Goal: Information Seeking & Learning: Learn about a topic

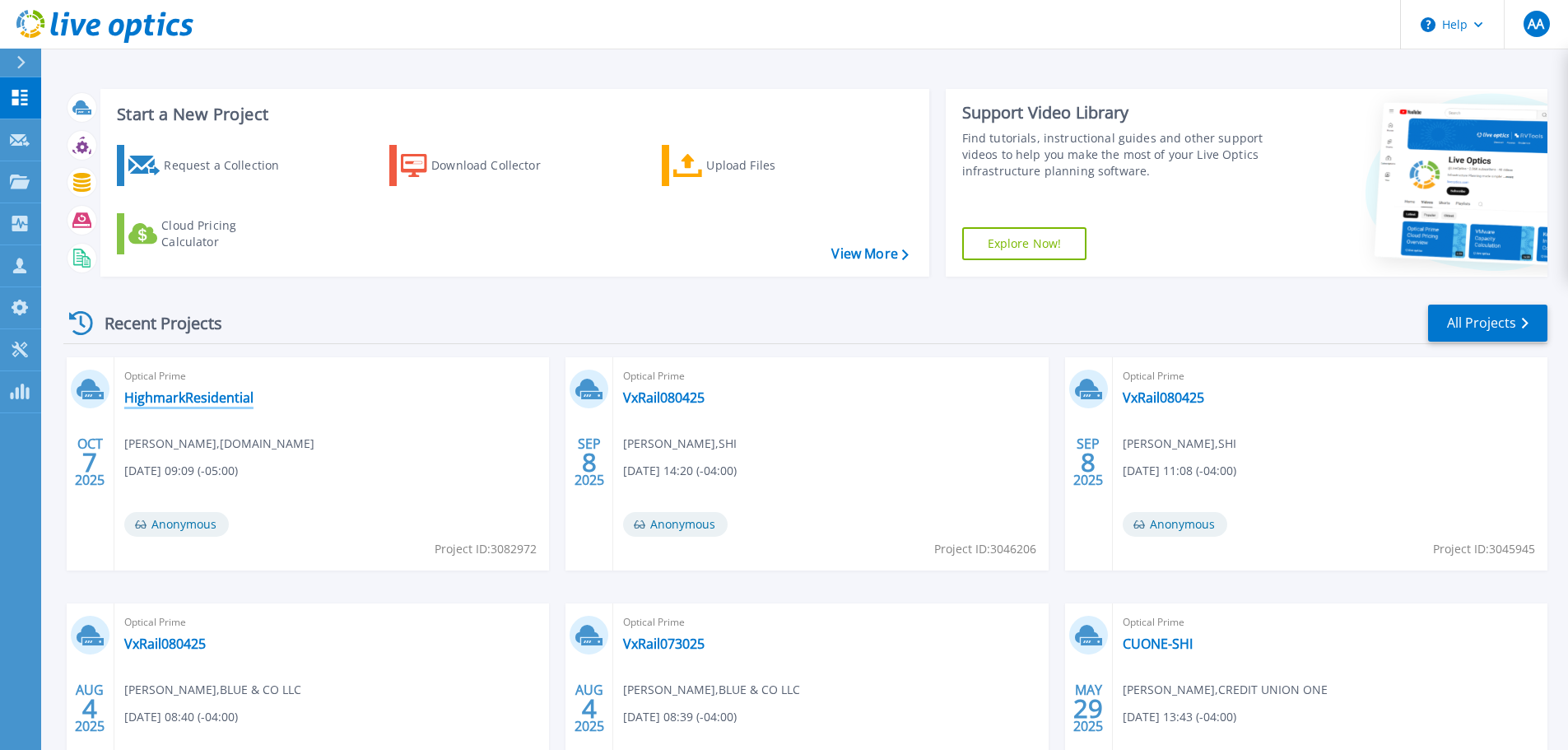
click at [160, 404] on link "HighmarkResidential" at bounding box center [188, 397] width 129 height 17
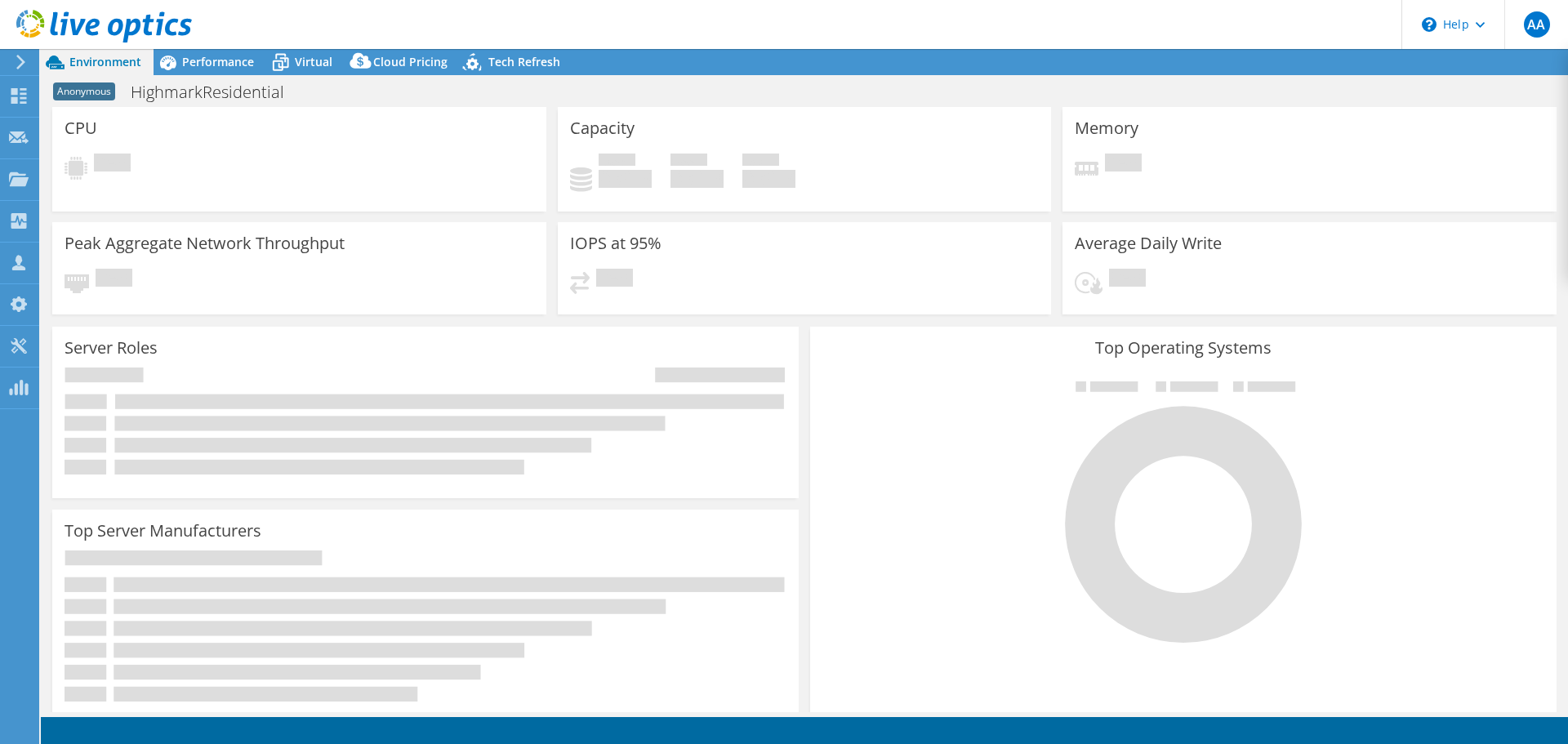
select select "USD"
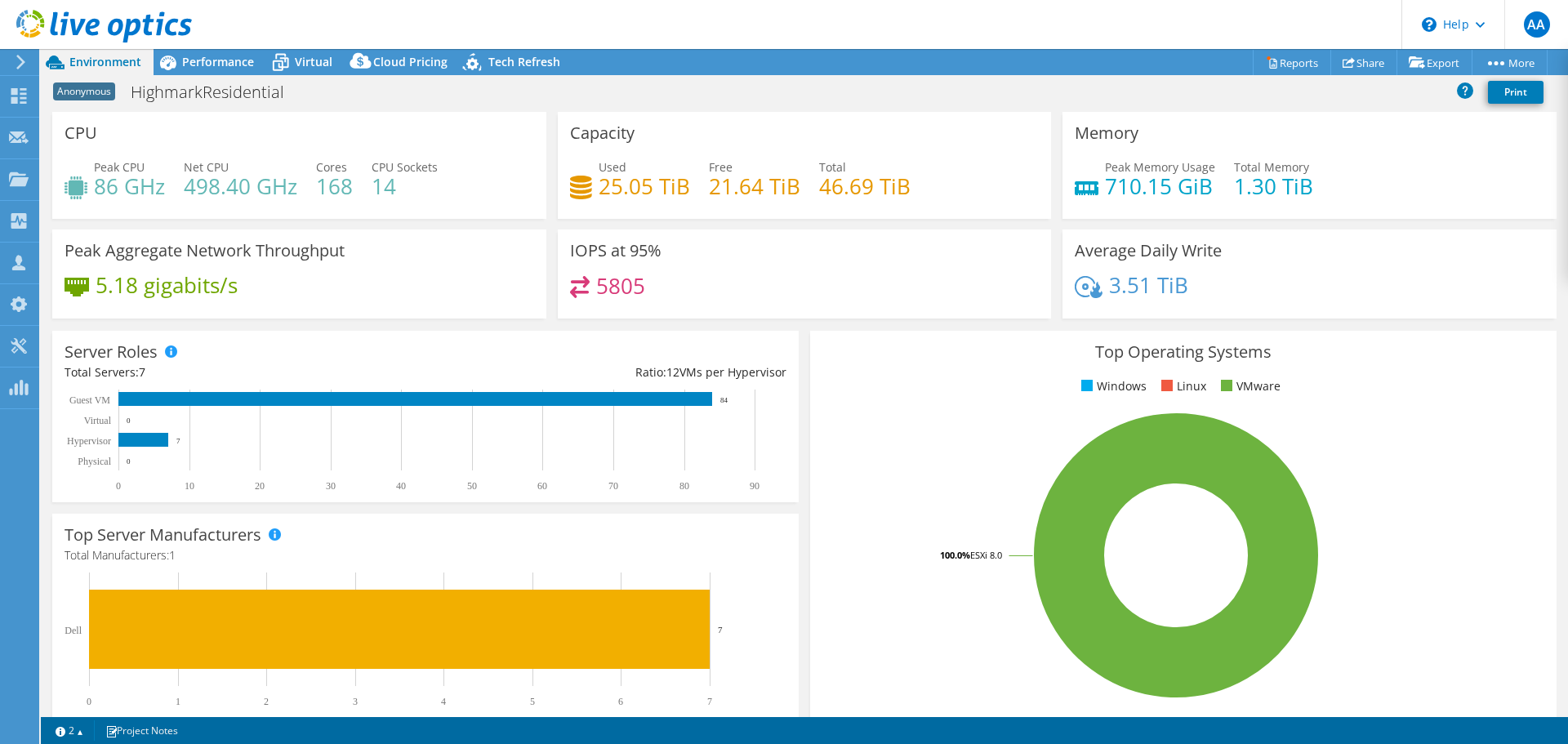
click at [794, 576] on div "Top Server Manufacturers Manufacturers are shown for physical servers and hyper…" at bounding box center [425, 618] width 758 height 219
click at [257, 98] on h1 "HighmarkResidential" at bounding box center [216, 92] width 186 height 18
click at [391, 134] on div "CPU Peak CPU 86 GHz Net CPU 498.40 GHz Cores 168 CPU Sockets 14" at bounding box center [299, 166] width 494 height 107
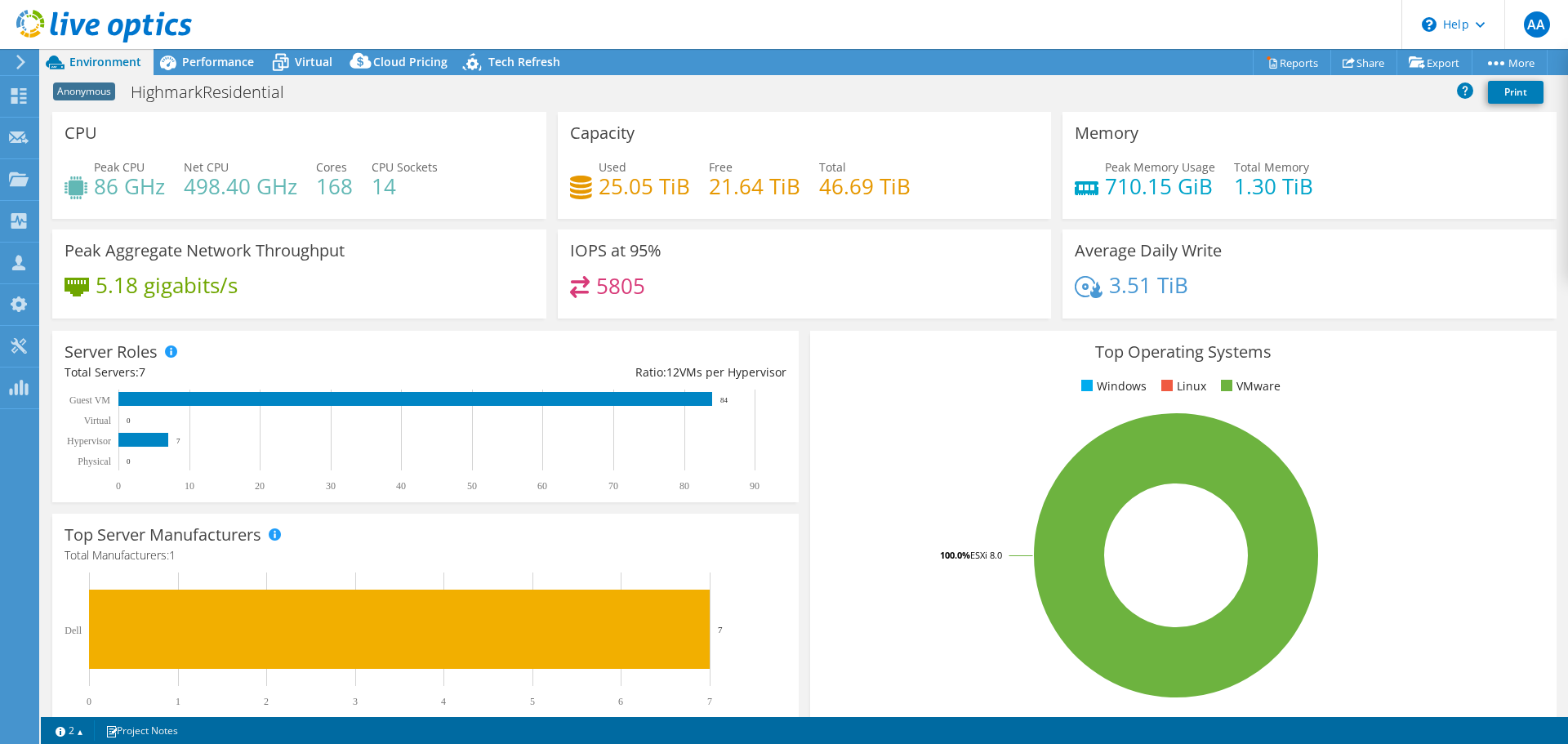
click at [760, 576] on rect at bounding box center [417, 639] width 707 height 134
click at [810, 417] on div "Top Operating Systems Windows Linux VMware 100.0% ESXi 8.0" at bounding box center [1183, 526] width 746 height 391
click at [261, 56] on div "Performance" at bounding box center [210, 62] width 113 height 26
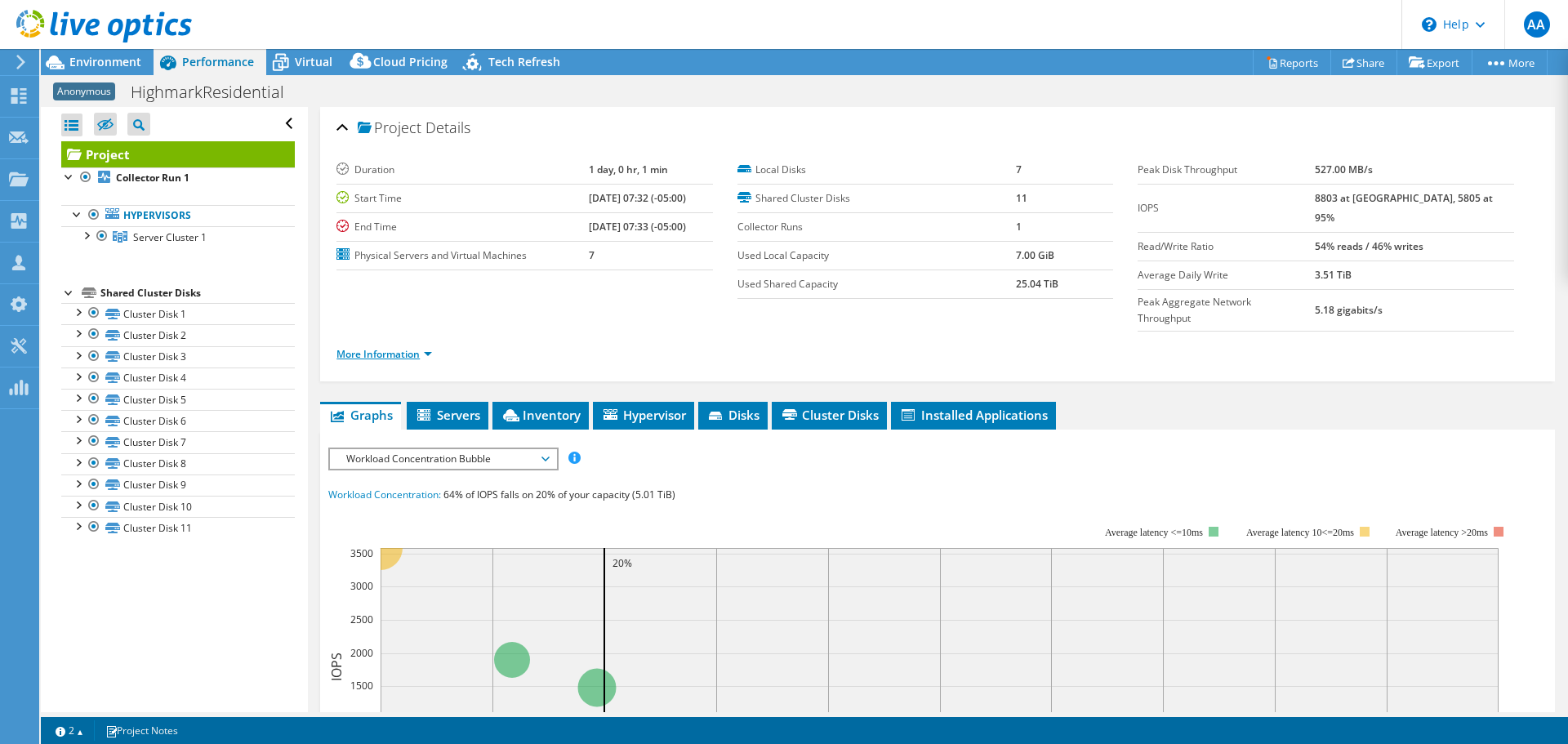
click at [423, 347] on link "More Information" at bounding box center [384, 354] width 96 height 14
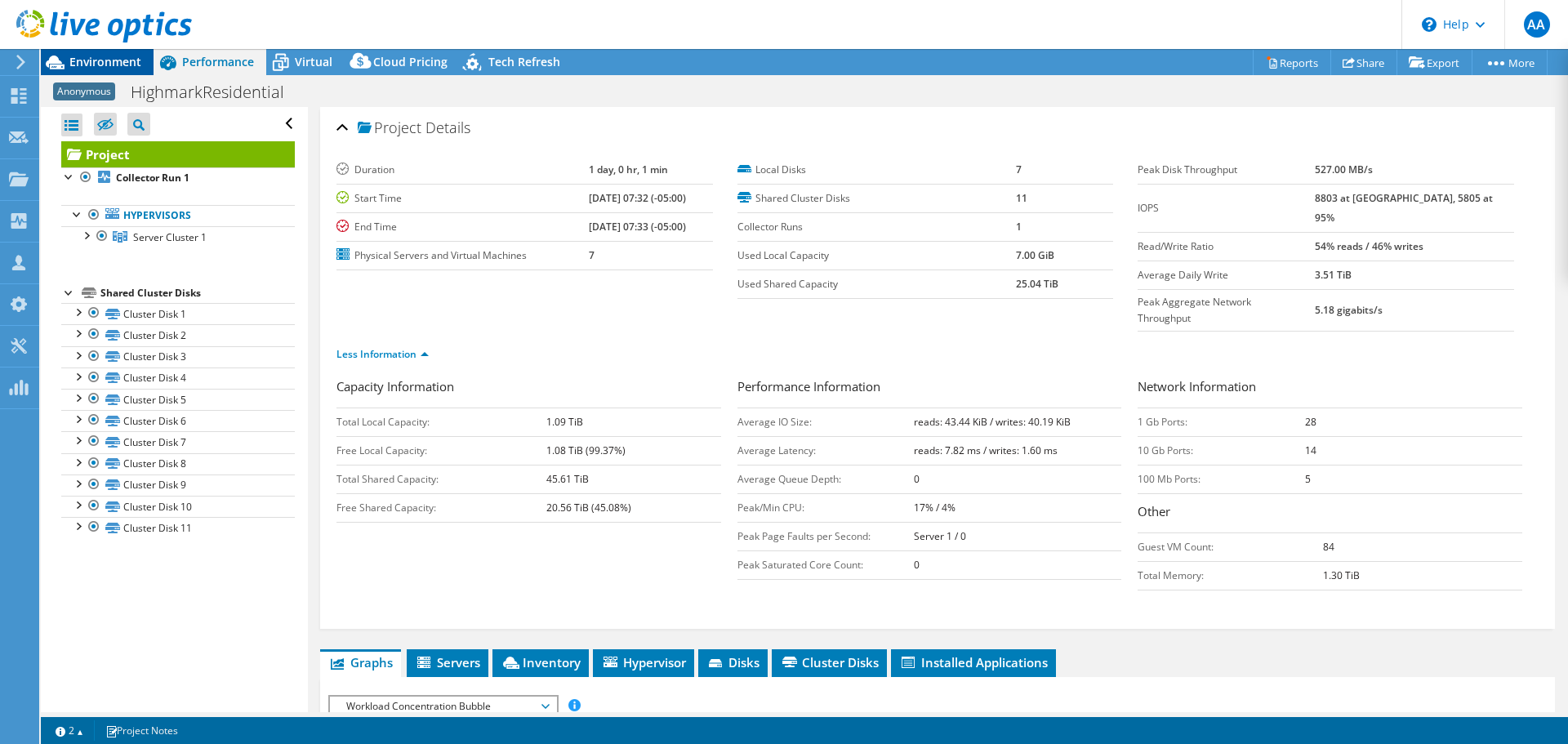
click at [93, 56] on span "Environment" at bounding box center [105, 61] width 72 height 16
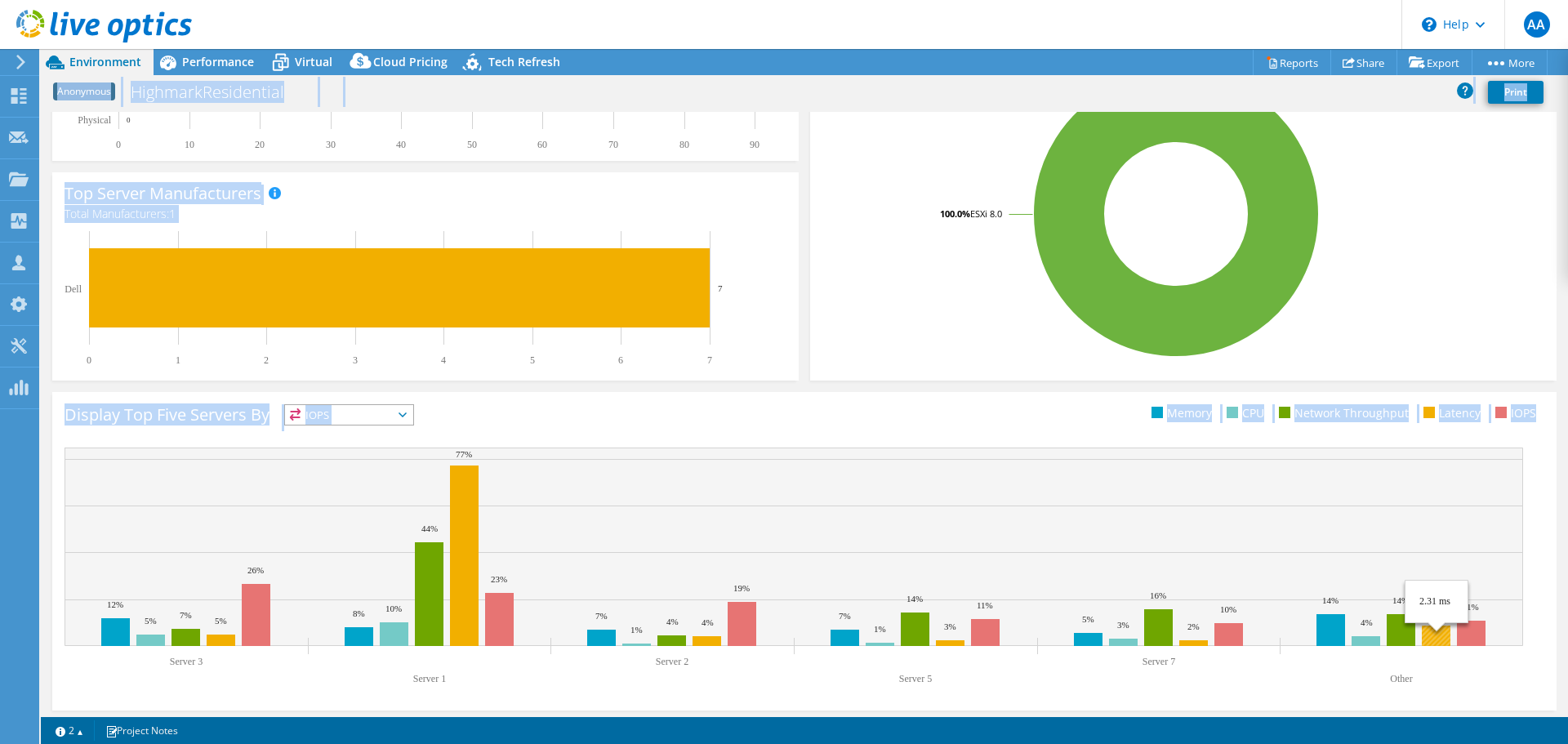
scroll to position [346, 0]
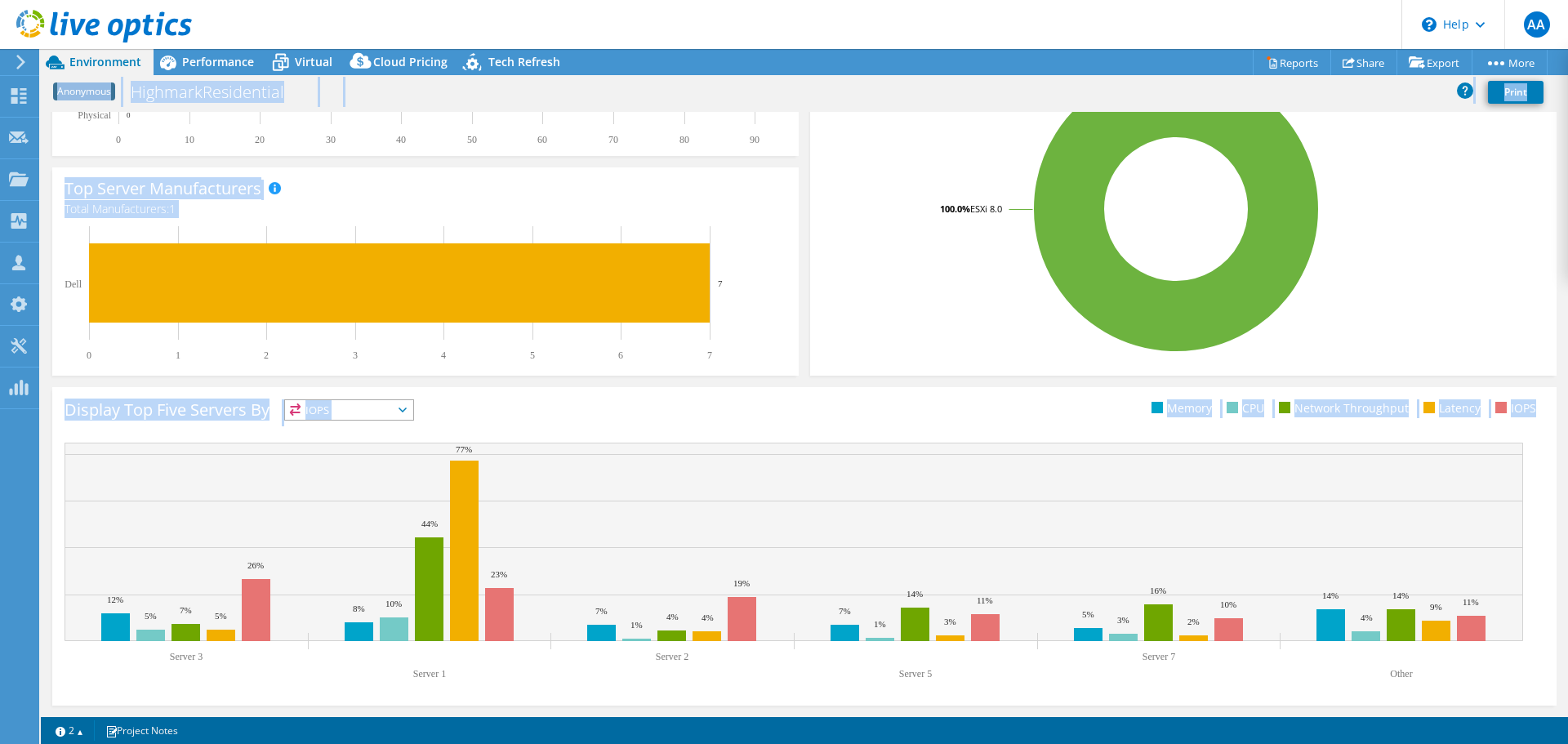
drag, startPoint x: 41, startPoint y: 84, endPoint x: 1495, endPoint y: 681, distance: 1571.8
click at [1495, 681] on div "Project Actions Project Actions Reports Share Export vSAN ReadyNode Sizer" at bounding box center [804, 396] width 1527 height 695
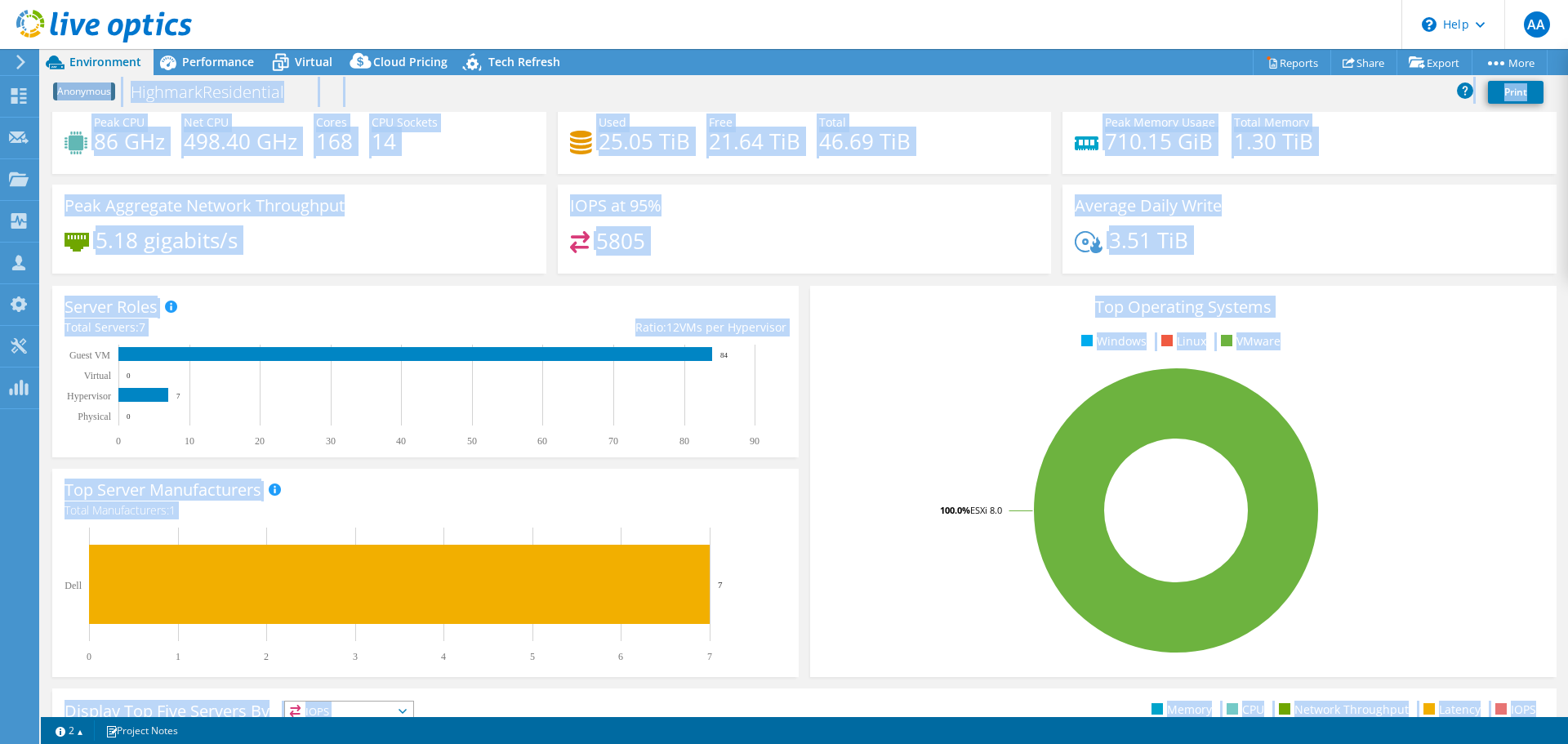
scroll to position [0, 0]
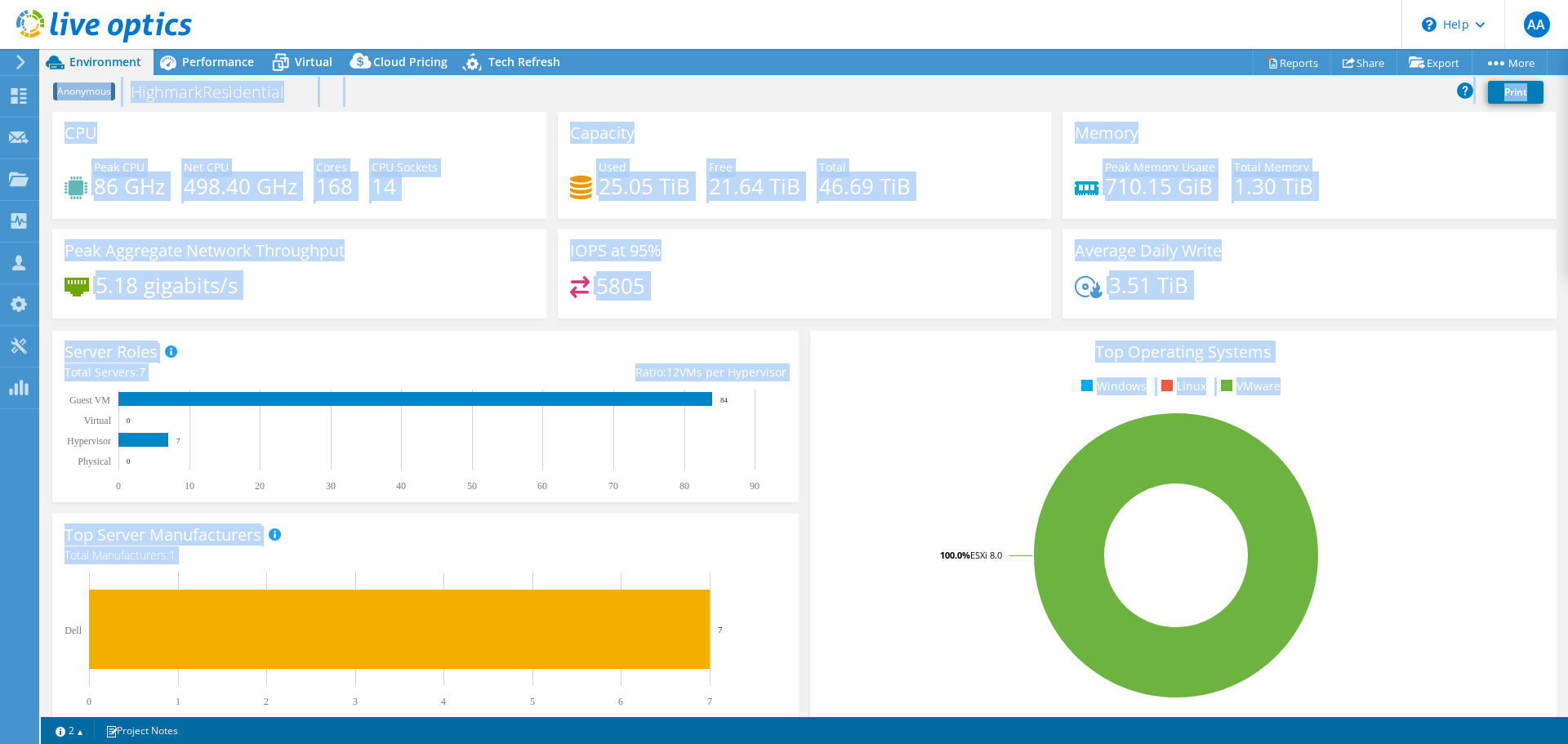
click at [560, 323] on div "IOPS at 95% 5805" at bounding box center [804, 279] width 506 height 100
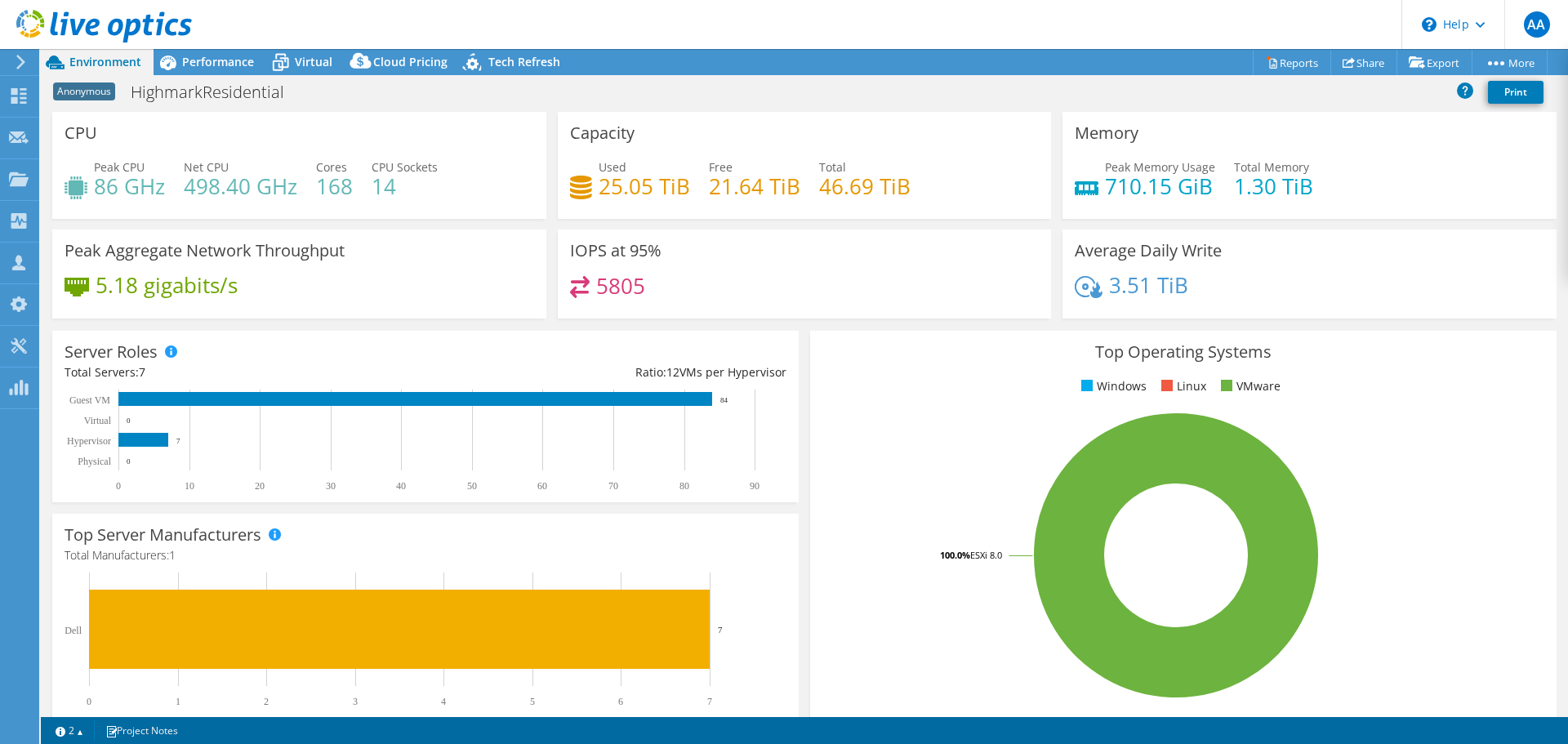
click at [563, 332] on div "Server Roles Physical Servers represent bare metal servers that were targets of…" at bounding box center [425, 417] width 746 height 172
drag, startPoint x: 11, startPoint y: 4, endPoint x: 882, endPoint y: 512, distance: 1008.3
click at [882, 512] on div "AA Channel Partner [PERSON_NAME] [EMAIL_ADDRESS][DOMAIN_NAME] SHI My Profile Lo…" at bounding box center [784, 372] width 1568 height 744
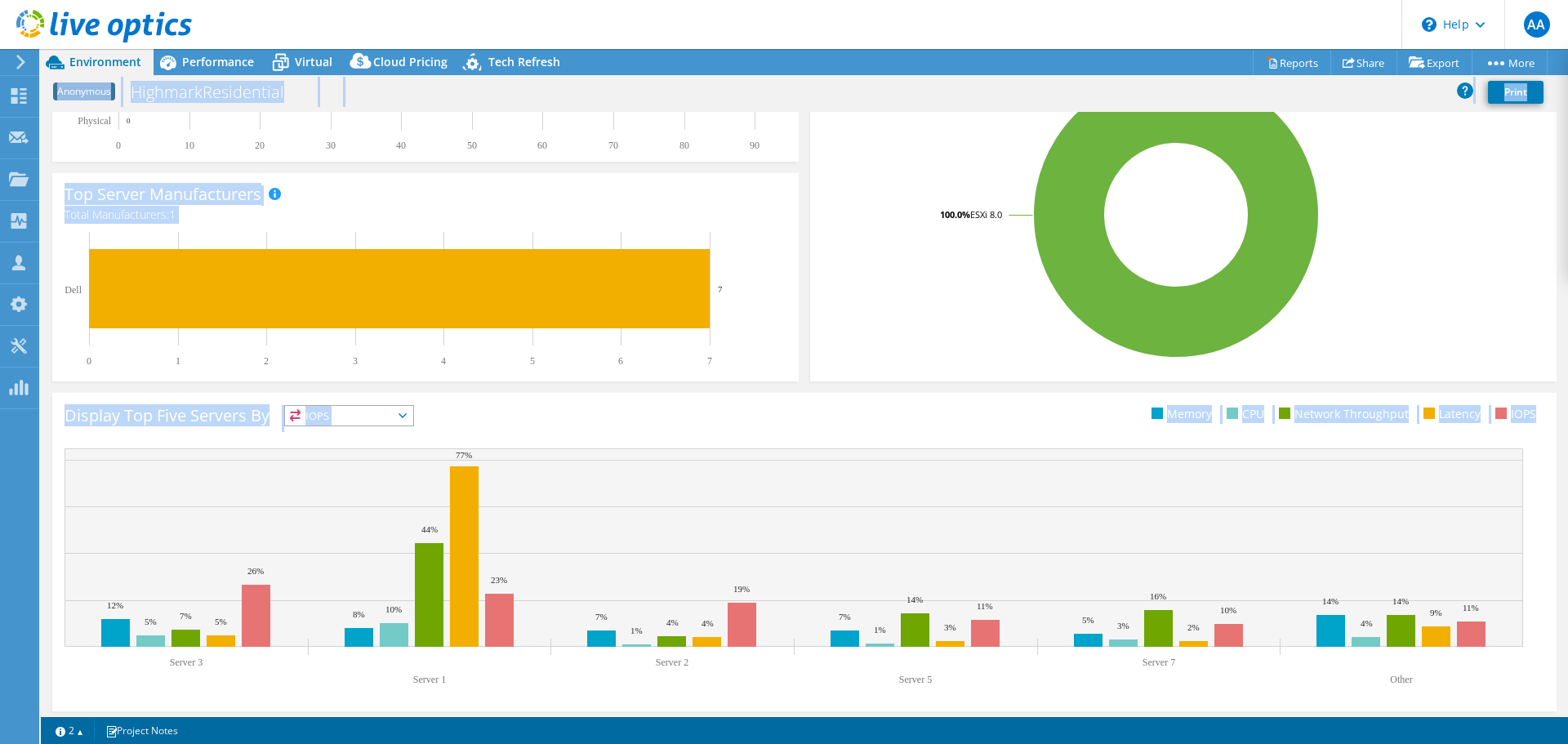
scroll to position [346, 0]
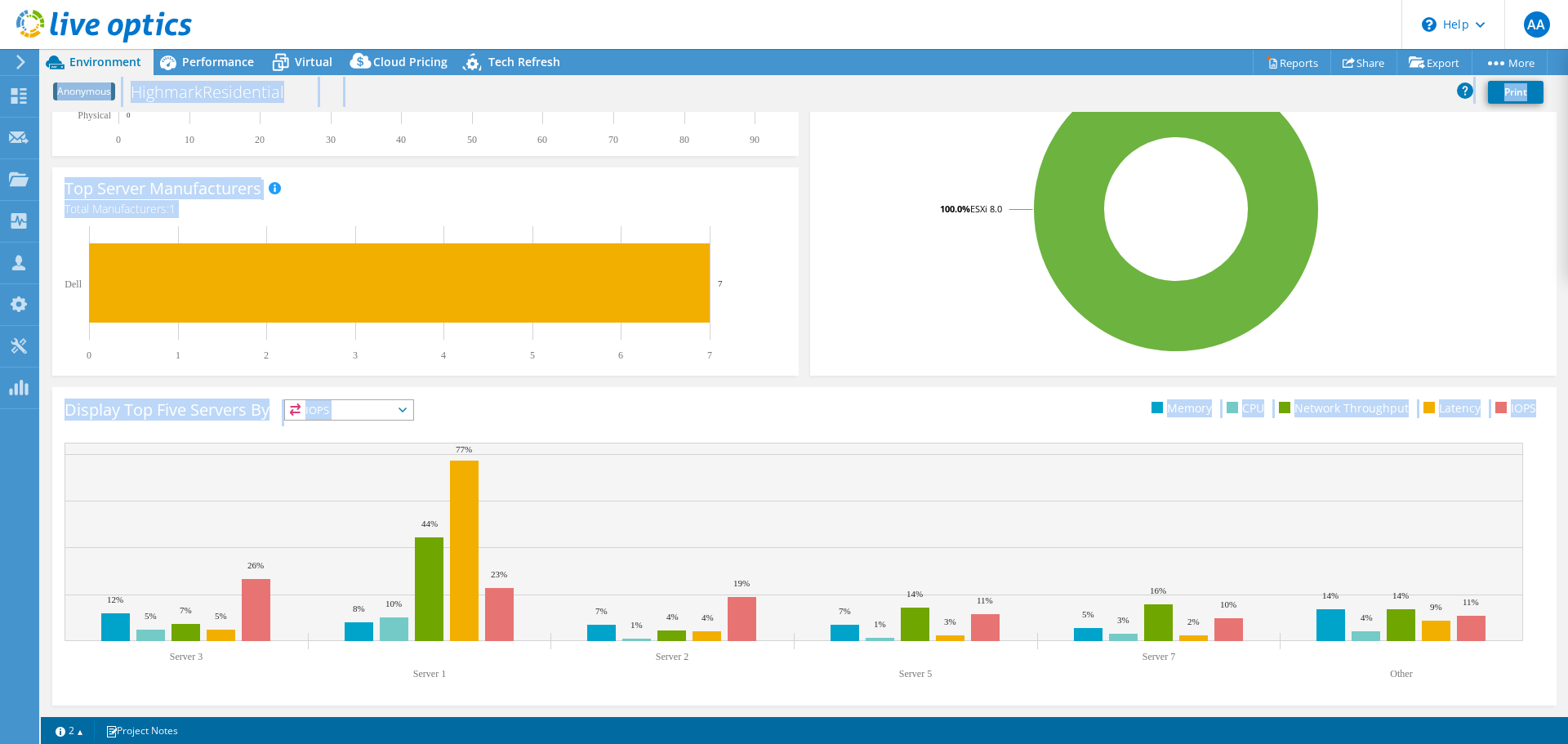
drag, startPoint x: 45, startPoint y: 85, endPoint x: 1533, endPoint y: 686, distance: 1604.8
click at [1533, 686] on div "Project Actions Project Actions Reports Share Export vSAN ReadyNode Sizer" at bounding box center [804, 396] width 1527 height 695
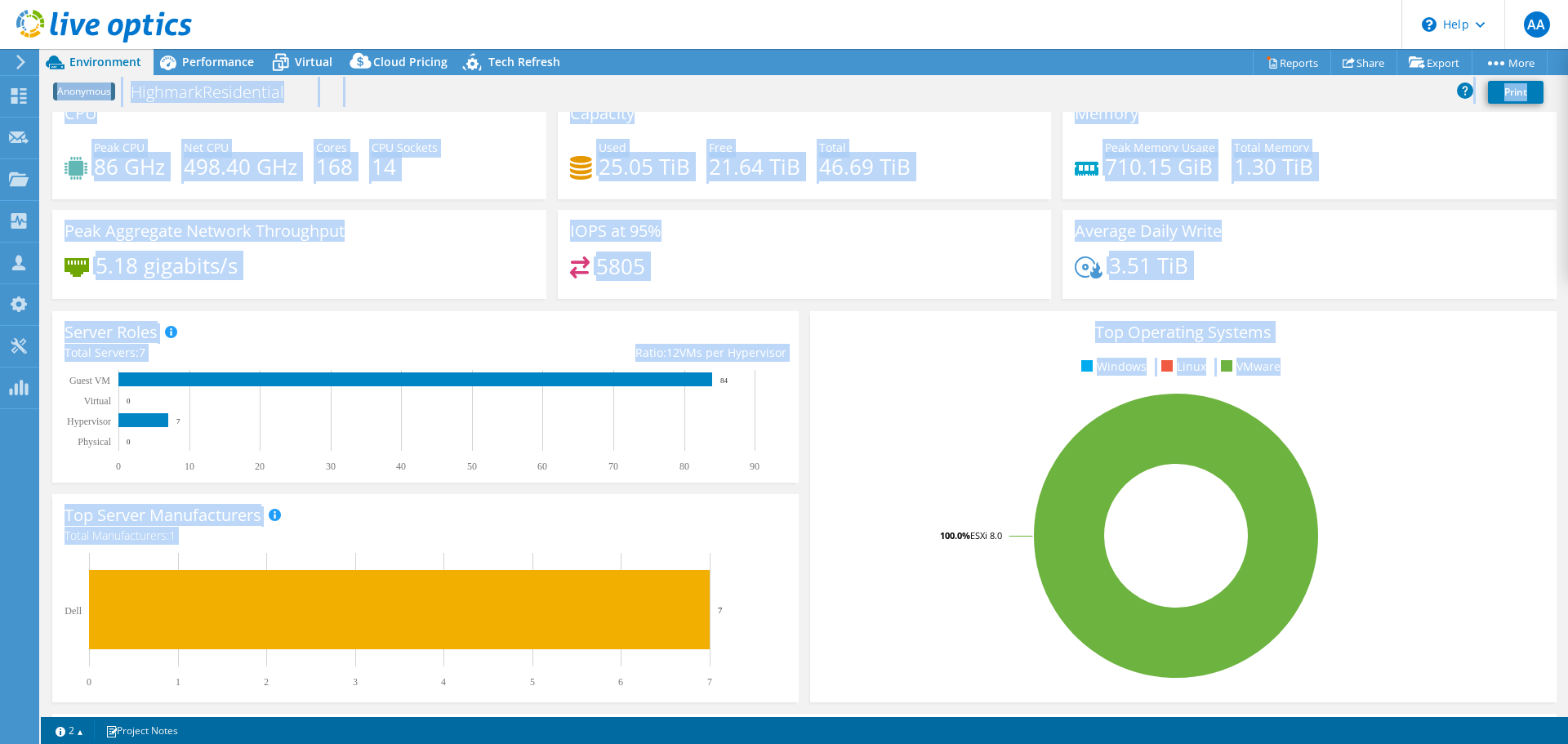
scroll to position [0, 0]
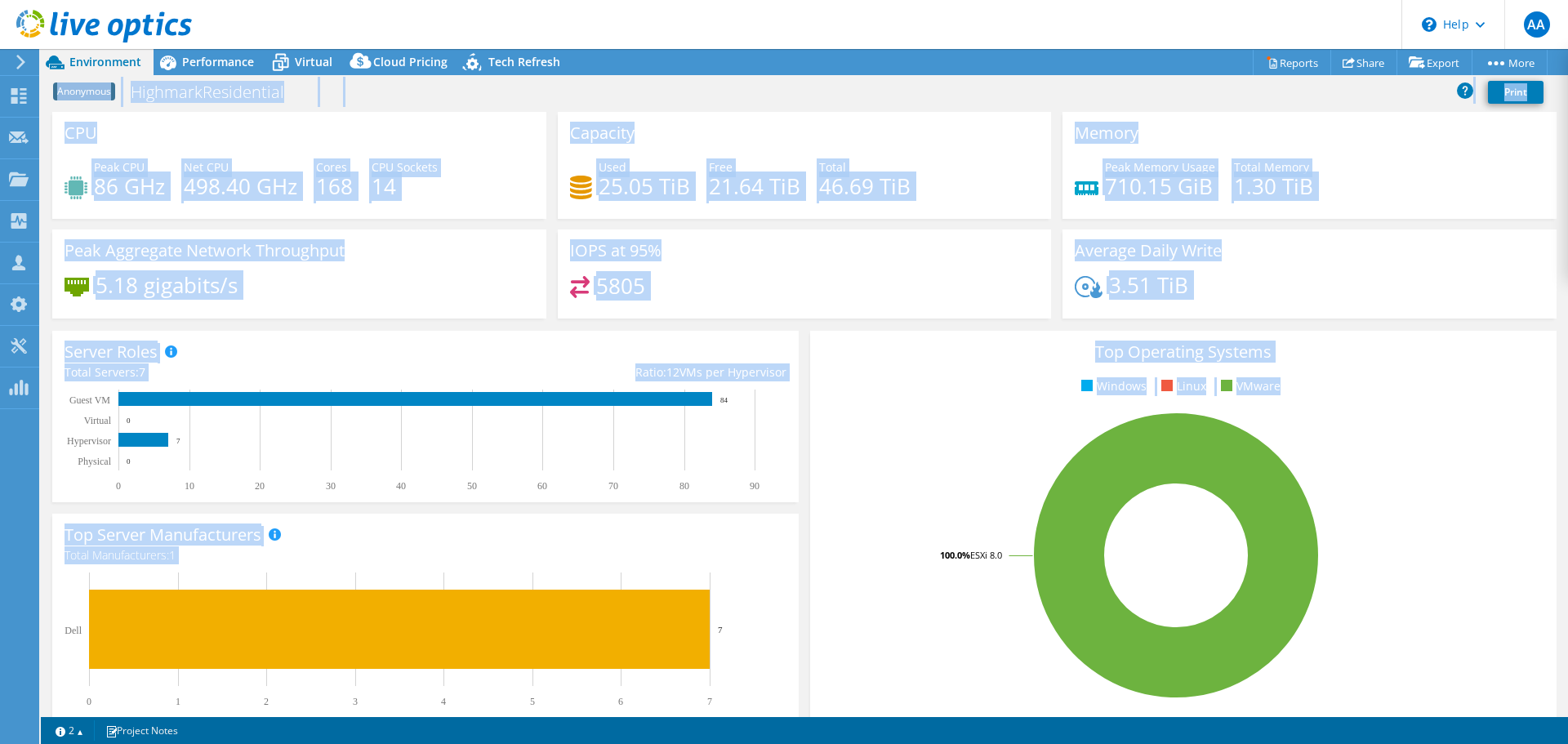
click at [51, 153] on div "CPU Peak CPU 86 GHz Net CPU 498.40 GHz Cores 168 CPU Sockets 14" at bounding box center [299, 166] width 506 height 107
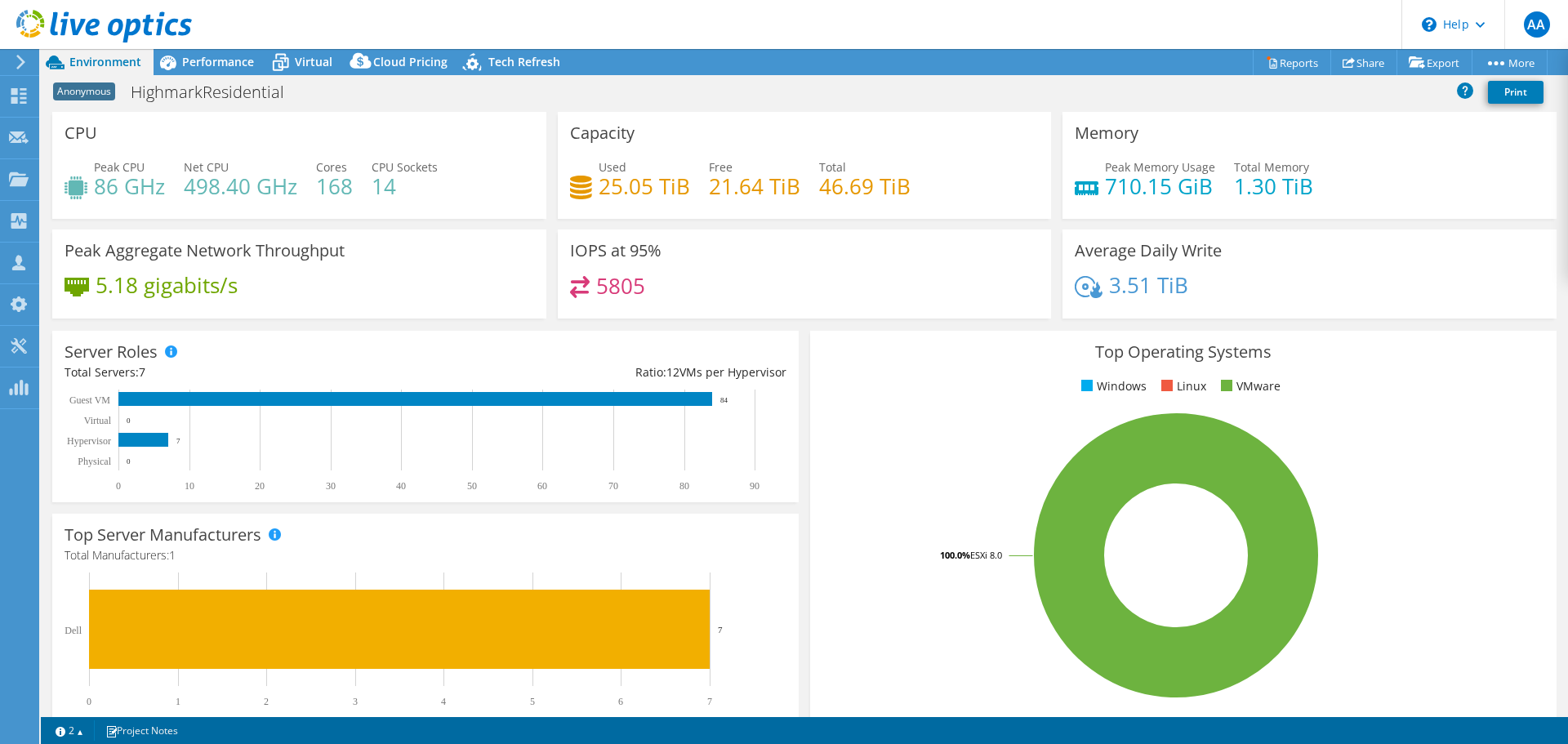
click at [50, 111] on div "Anonymous HighmarkResidential Print" at bounding box center [804, 94] width 1527 height 35
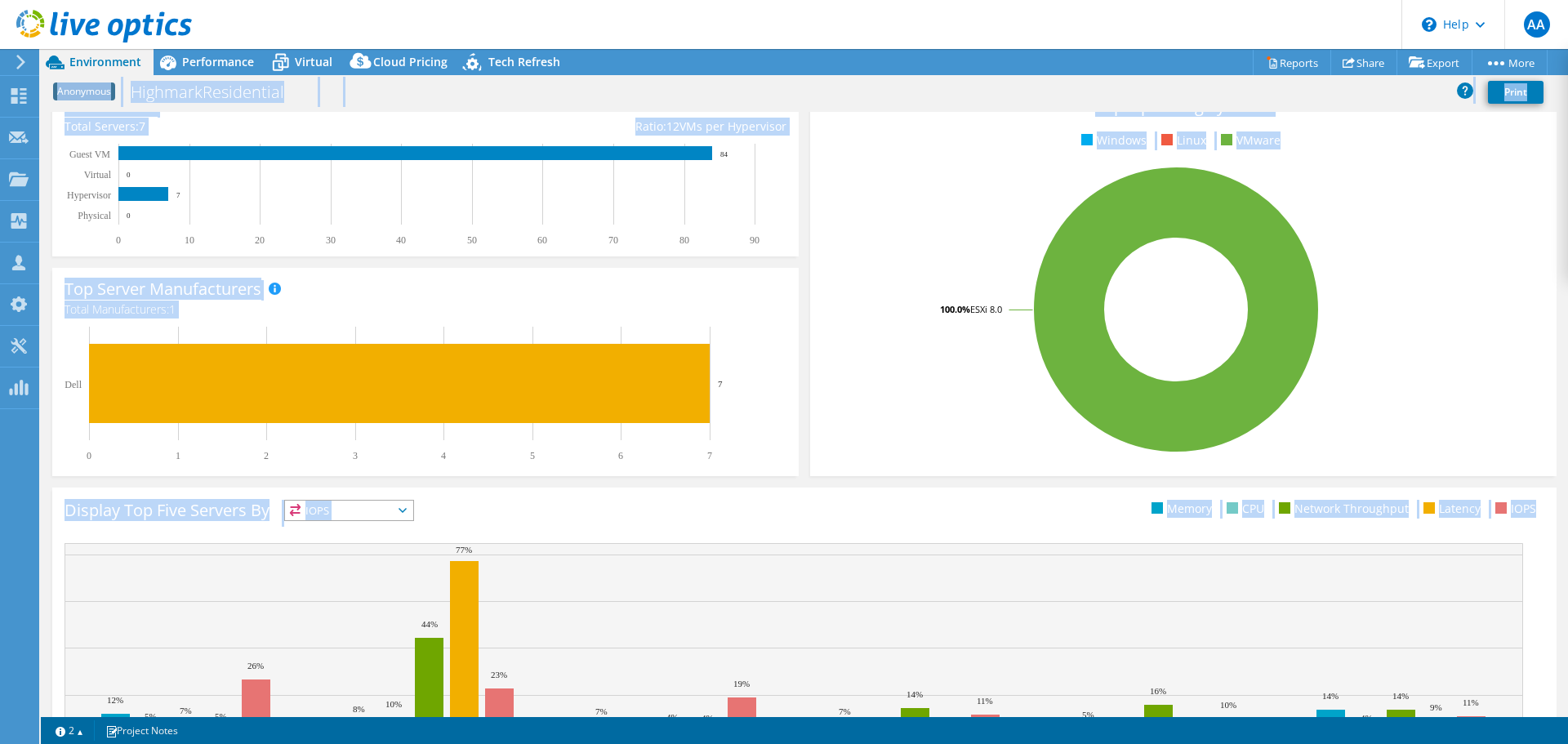
scroll to position [346, 0]
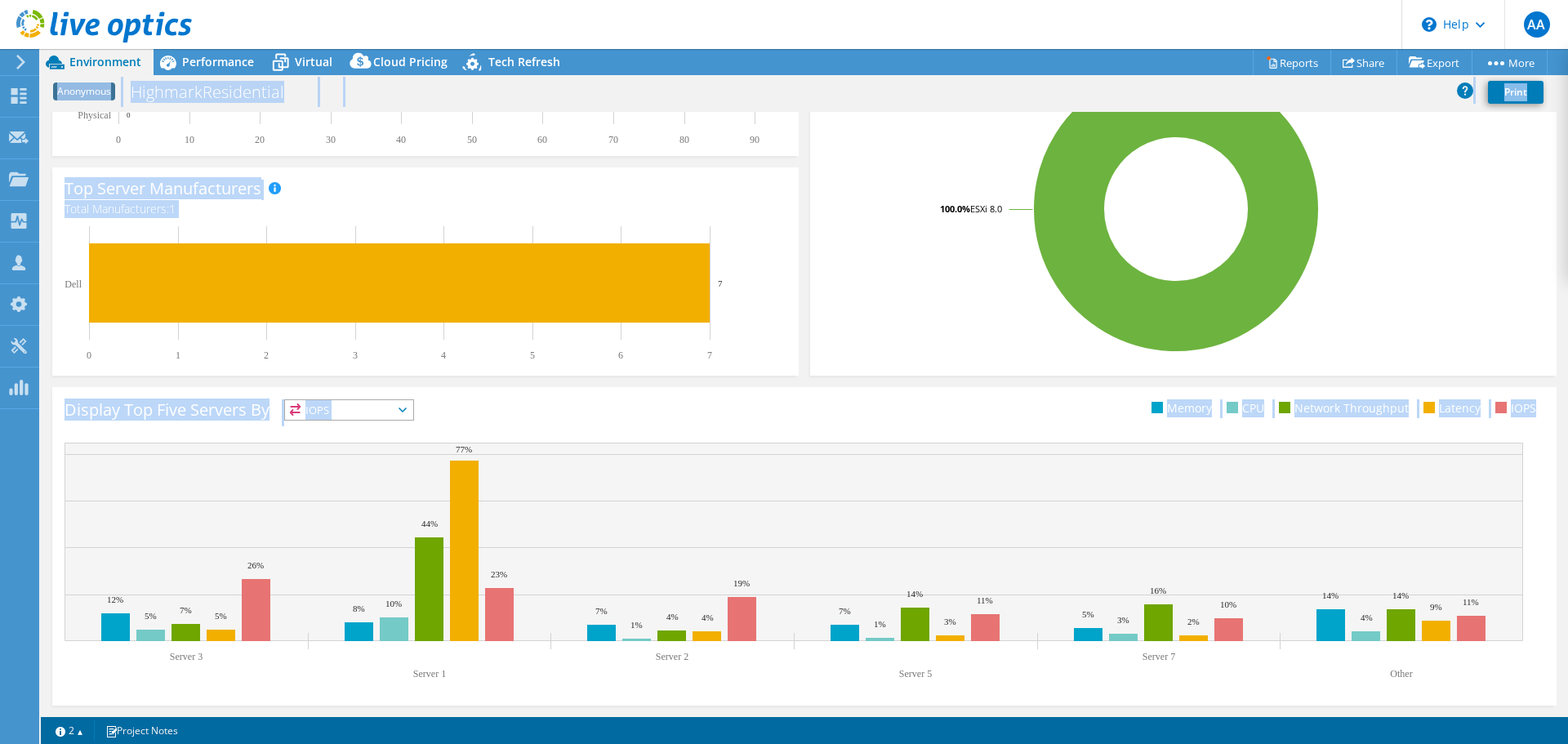
drag, startPoint x: 48, startPoint y: 87, endPoint x: 1542, endPoint y: 685, distance: 1609.2
click at [1542, 685] on div "Project Actions Project Actions Reports Share Export vSAN ReadyNode Sizer" at bounding box center [804, 396] width 1527 height 695
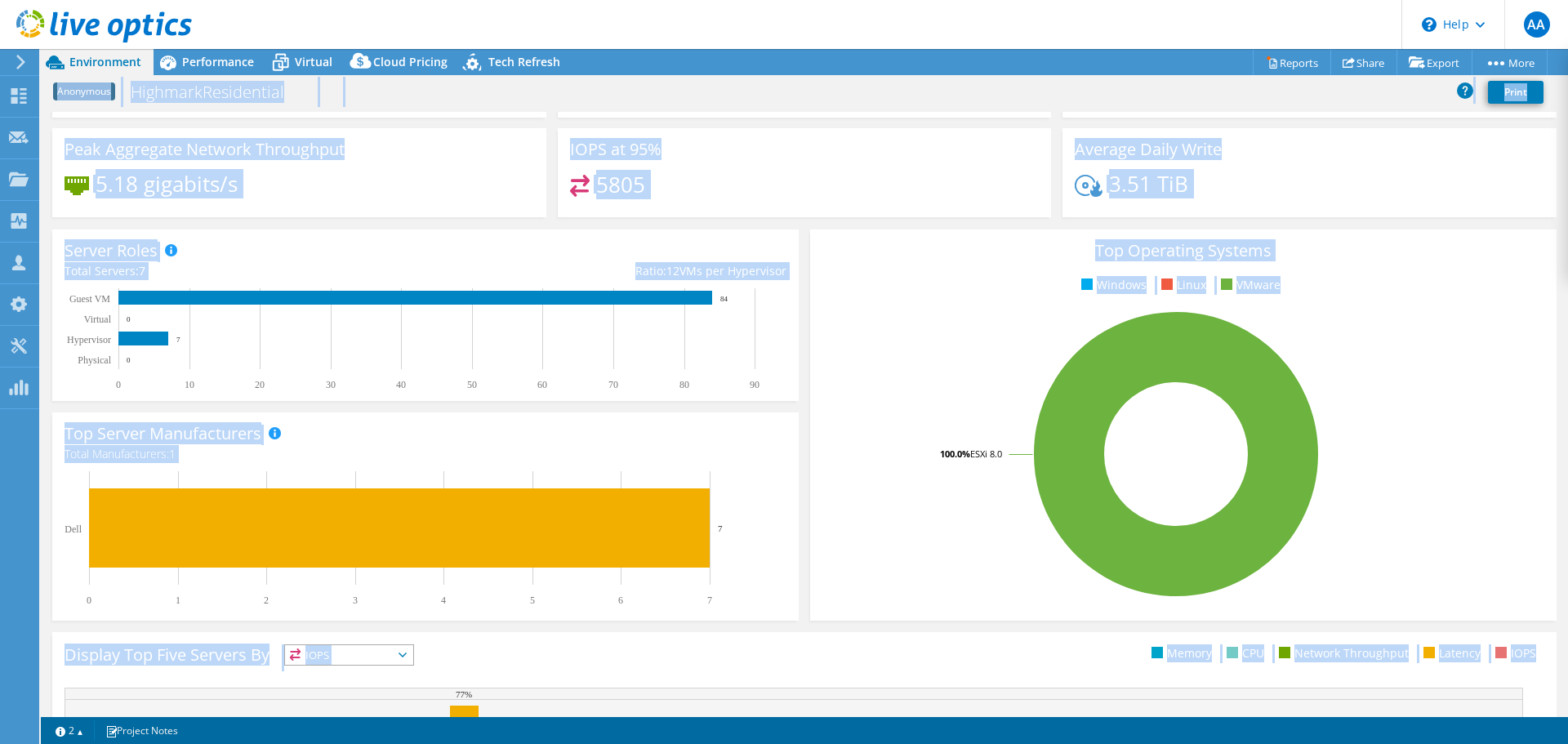
scroll to position [0, 0]
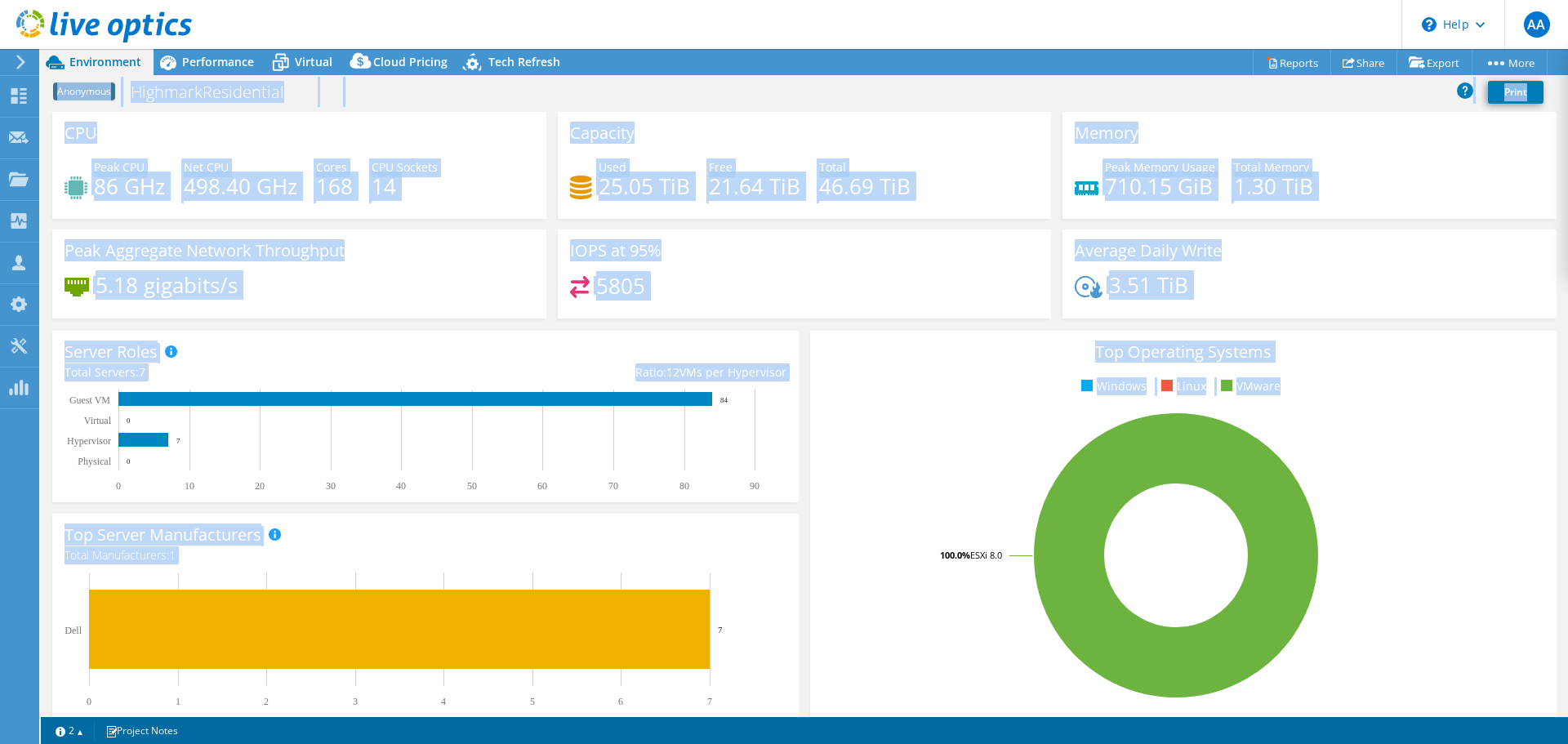
click at [47, 136] on div "CPU Peak CPU 86 GHz Net CPU 498.40 GHz Cores 168 CPU Sockets 14" at bounding box center [299, 166] width 506 height 107
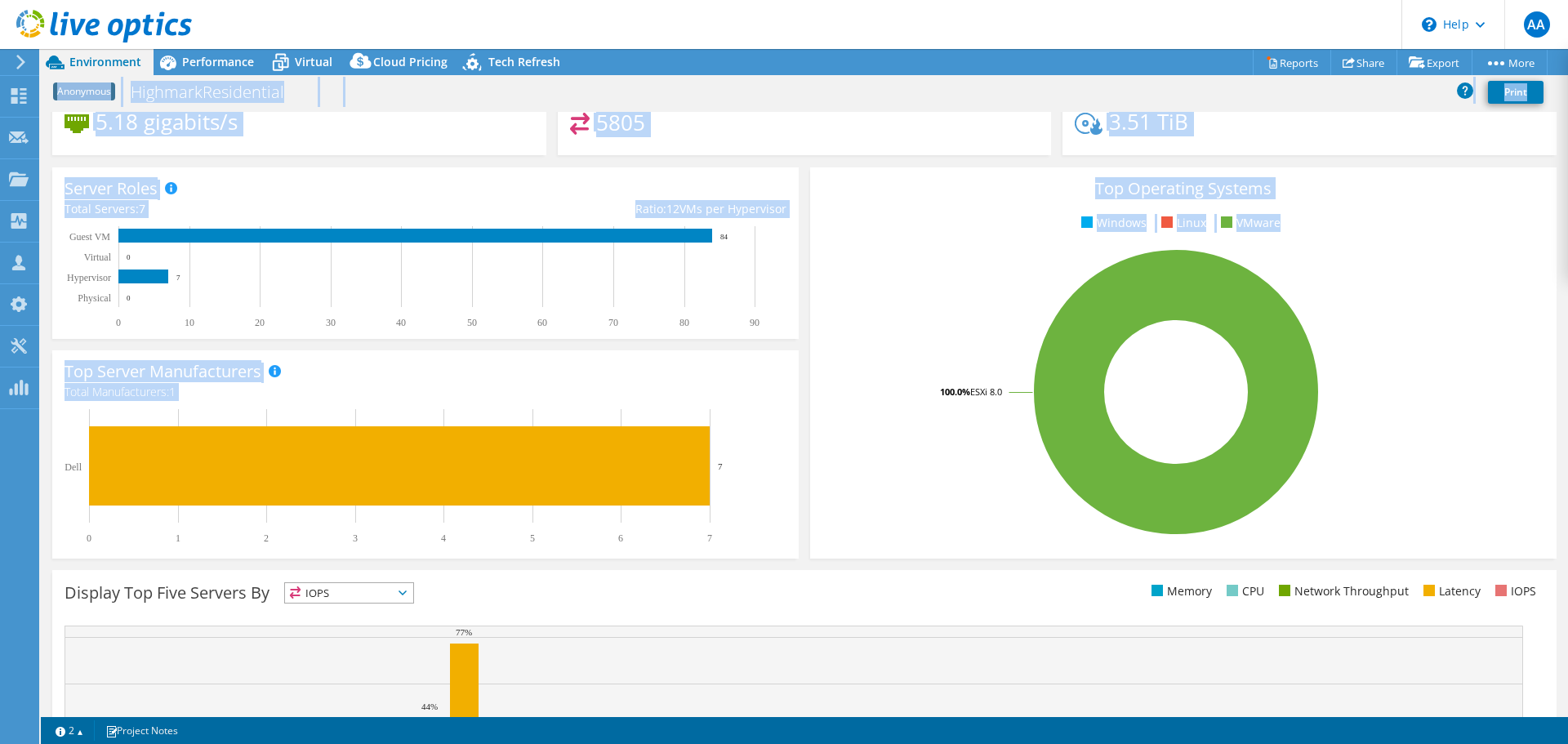
scroll to position [346, 0]
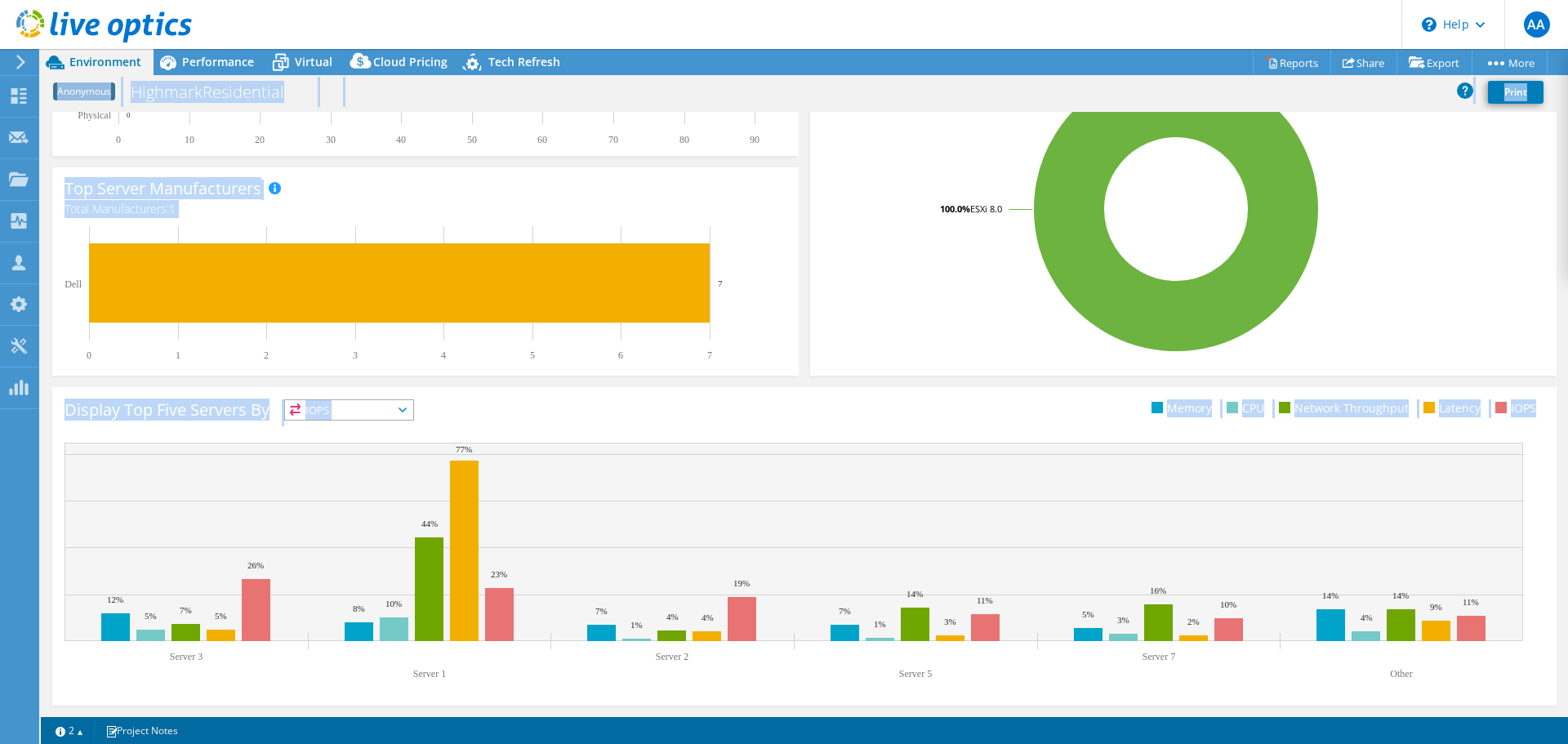
drag, startPoint x: 48, startPoint y: 91, endPoint x: 1536, endPoint y: 680, distance: 1600.3
click at [1536, 680] on div "Project Actions Project Actions Reports Share Export vSAN ReadyNode Sizer" at bounding box center [804, 396] width 1527 height 695
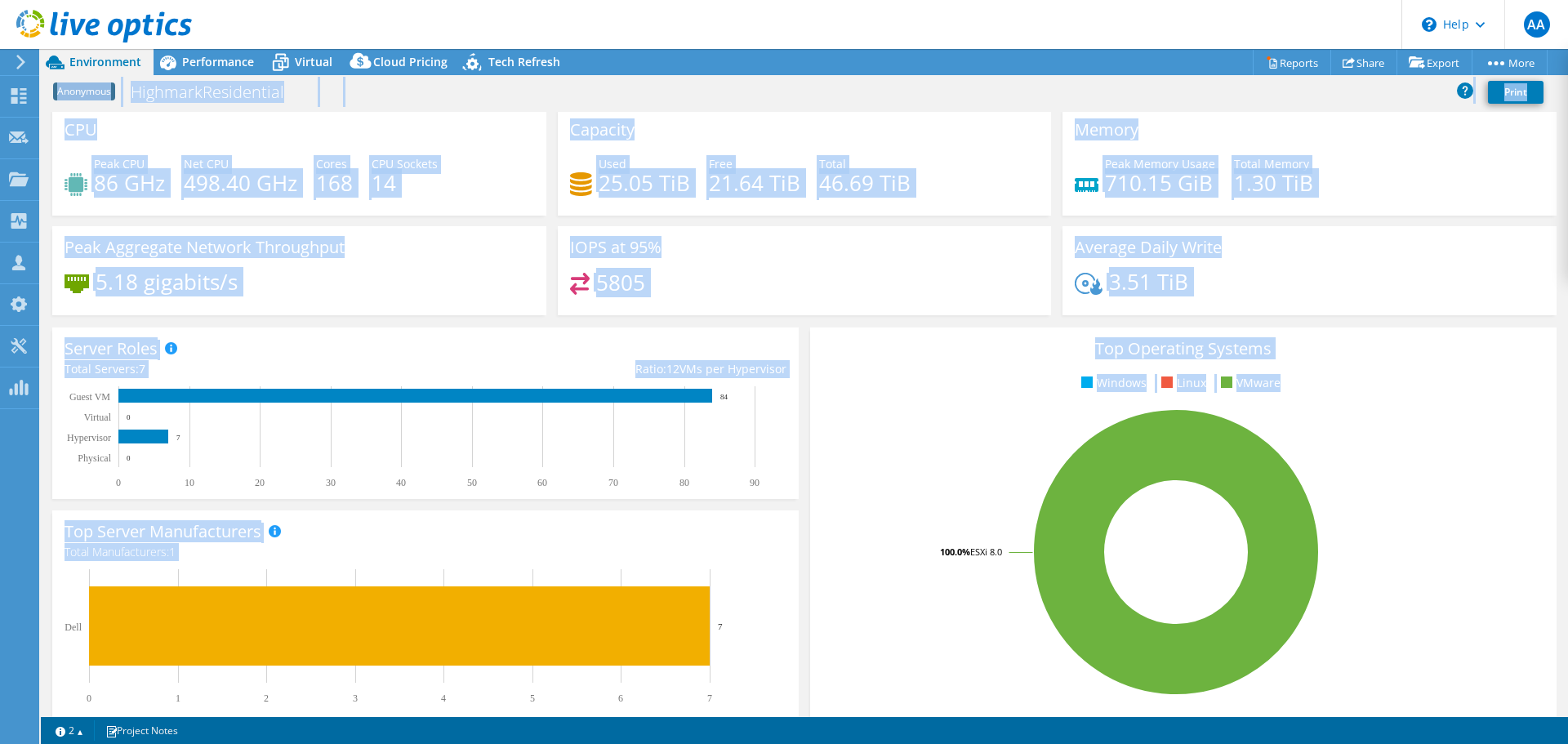
scroll to position [0, 0]
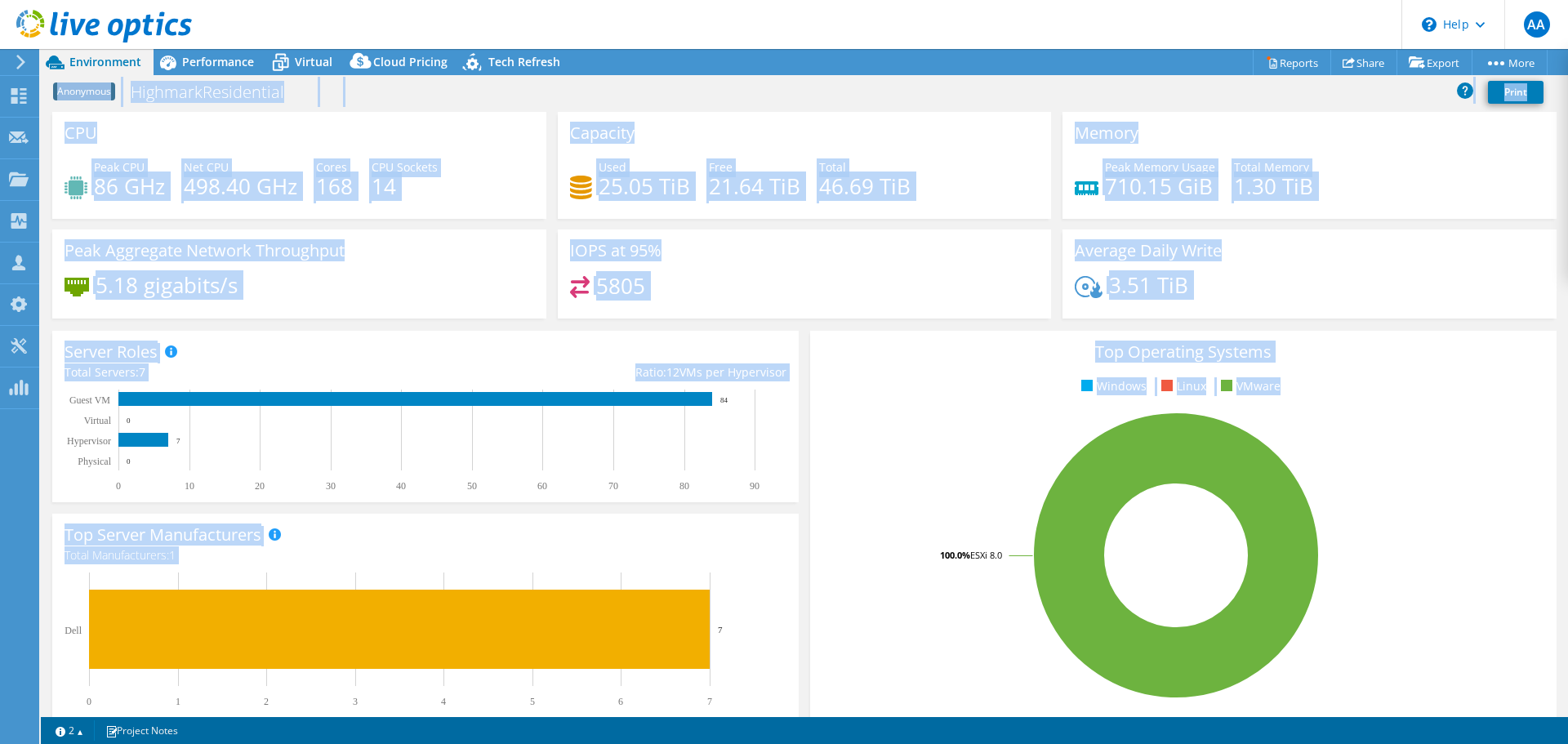
click at [51, 144] on div "CPU Peak CPU 86 GHz Net CPU 498.40 GHz Cores 168 CPU Sockets 14" at bounding box center [299, 166] width 506 height 107
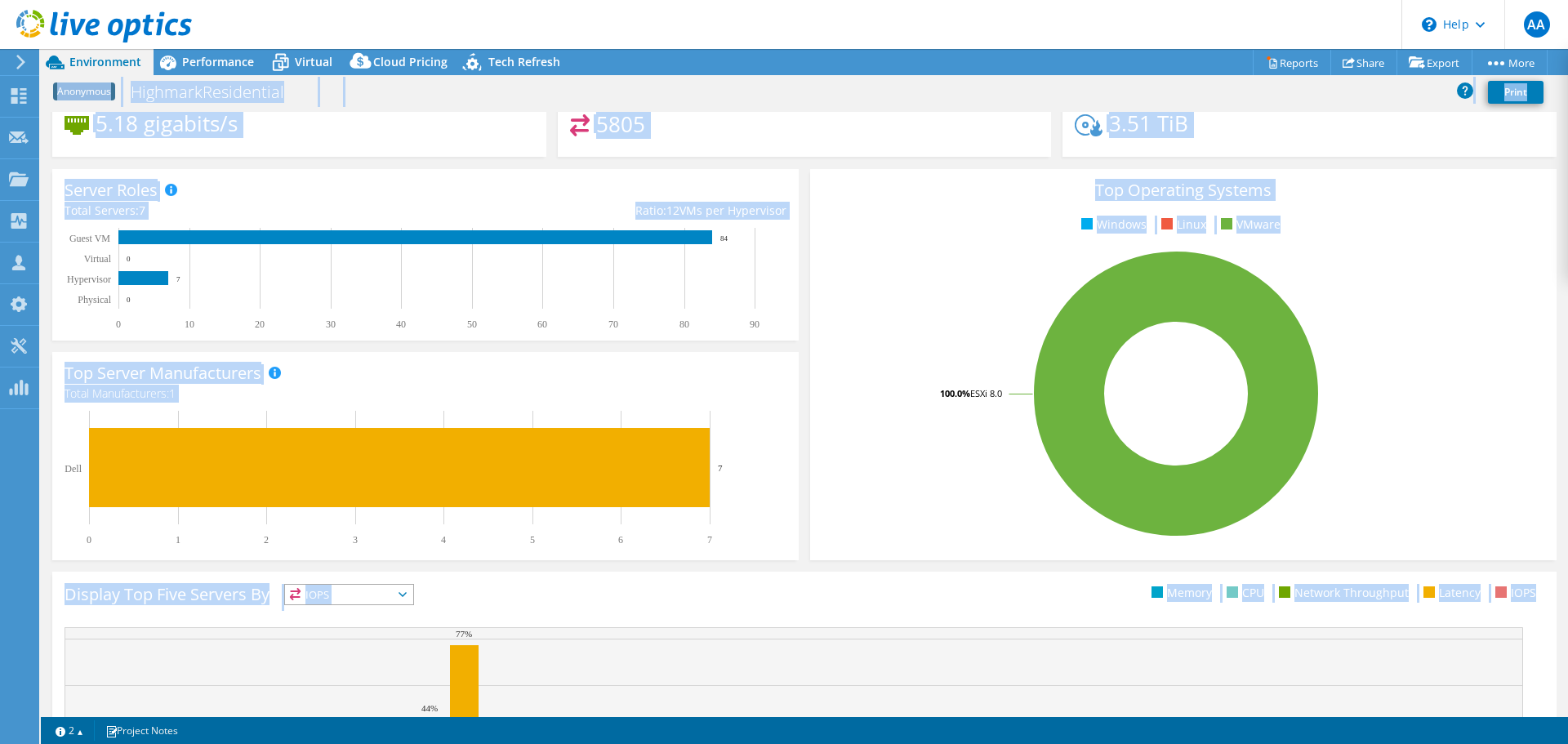
scroll to position [346, 0]
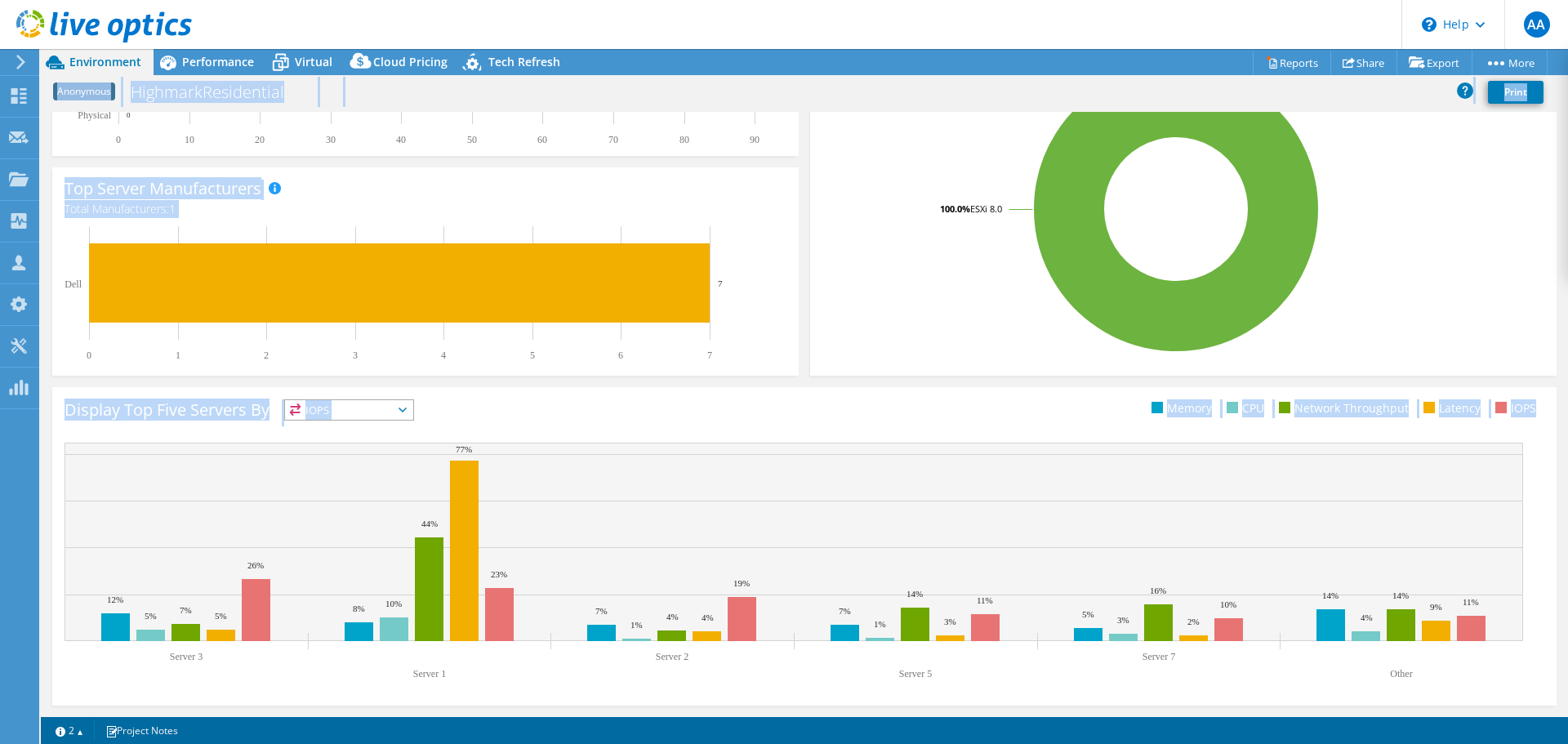
drag, startPoint x: 44, startPoint y: 91, endPoint x: 1527, endPoint y: 677, distance: 1594.6
click at [1527, 677] on div "Project Actions Project Actions Reports Share Export vSAN ReadyNode Sizer" at bounding box center [804, 396] width 1527 height 695
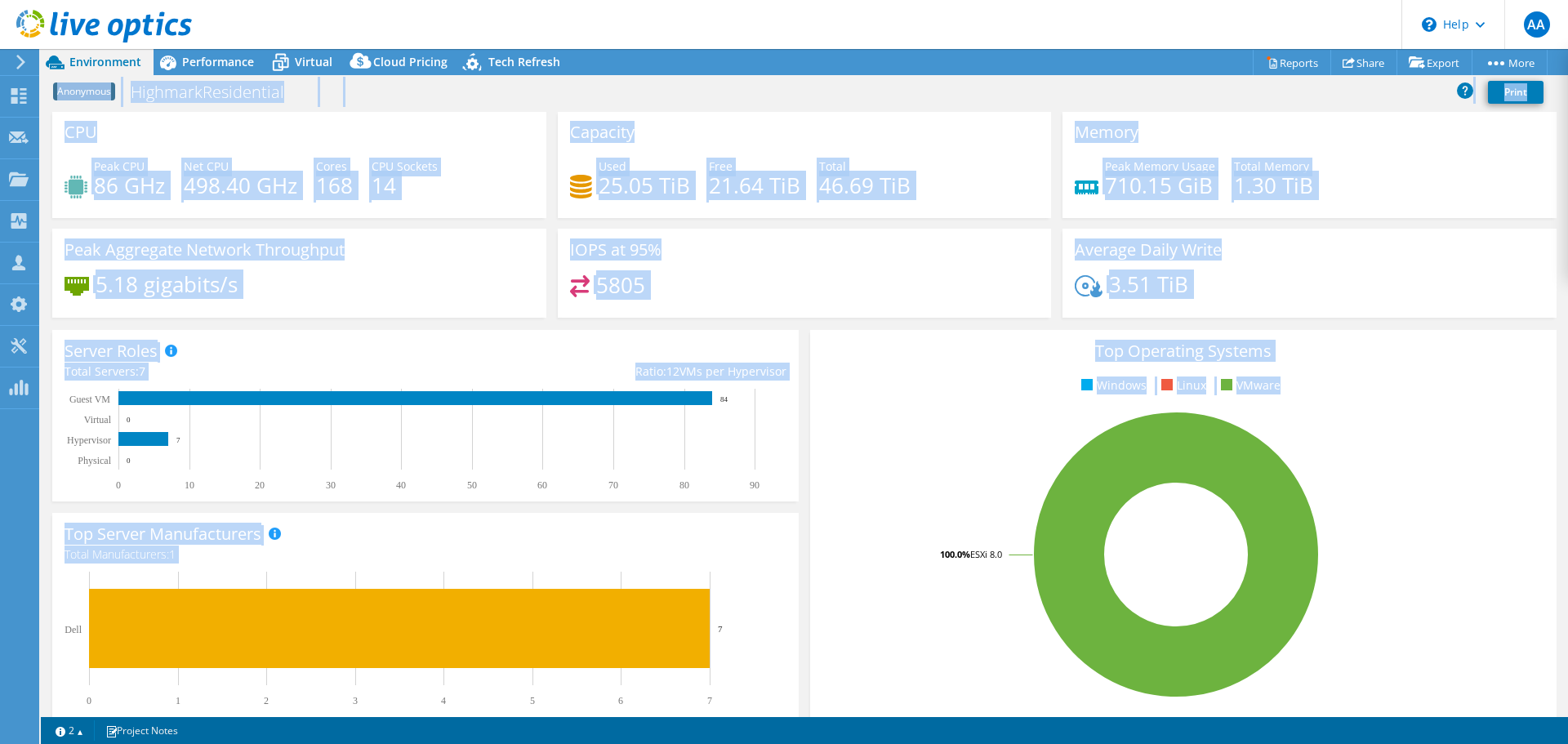
scroll to position [0, 0]
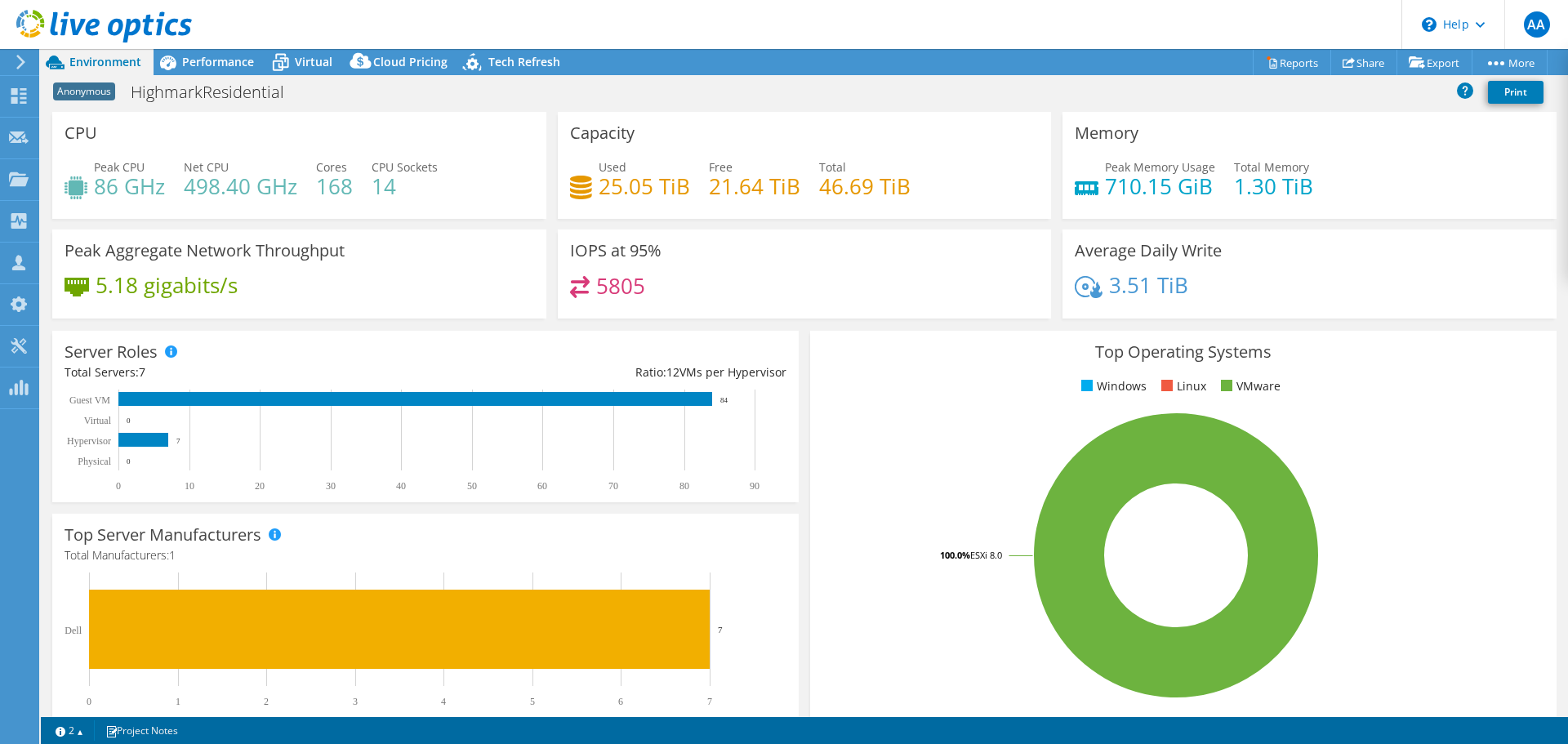
click at [48, 91] on div "Anonymous HighmarkResidential Print" at bounding box center [804, 92] width 1527 height 31
click at [52, 175] on div "CPU Peak CPU 86 GHz Net CPU 498.40 GHz Cores 168 CPU Sockets 14" at bounding box center [299, 166] width 494 height 107
drag, startPoint x: 6, startPoint y: 20, endPoint x: 639, endPoint y: 277, distance: 683.2
click at [639, 277] on div "AA Channel Partner [PERSON_NAME] [EMAIL_ADDRESS][DOMAIN_NAME] SHI My Profile Lo…" at bounding box center [784, 372] width 1568 height 744
click at [804, 446] on div "Top Operating Systems Windows Linux VMware 100.0% ESXi 8.0" at bounding box center [1183, 526] width 758 height 403
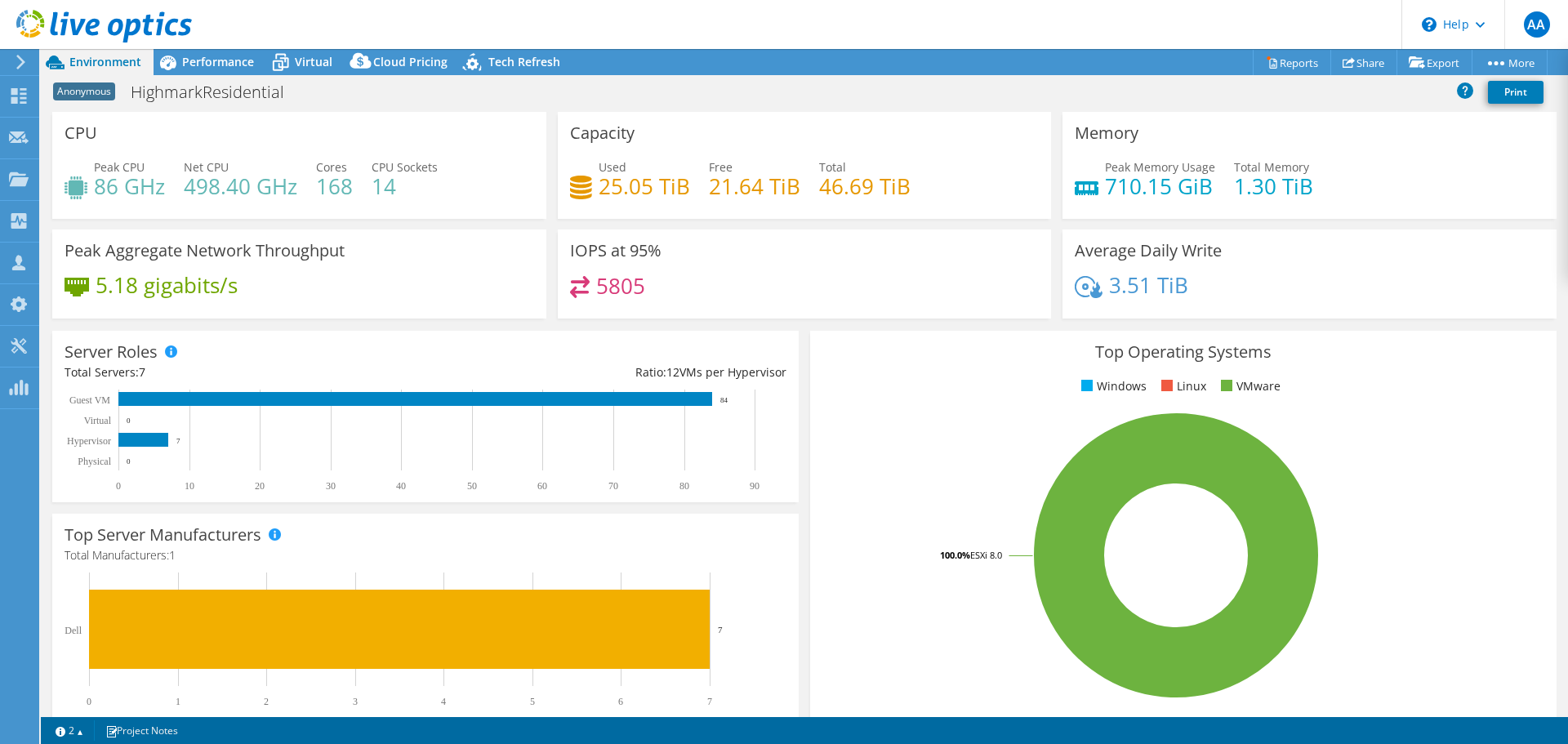
click at [796, 406] on div "Server Roles Physical Servers represent bare metal servers that were targets of…" at bounding box center [425, 417] width 758 height 183
click at [21, 65] on use at bounding box center [21, 62] width 9 height 15
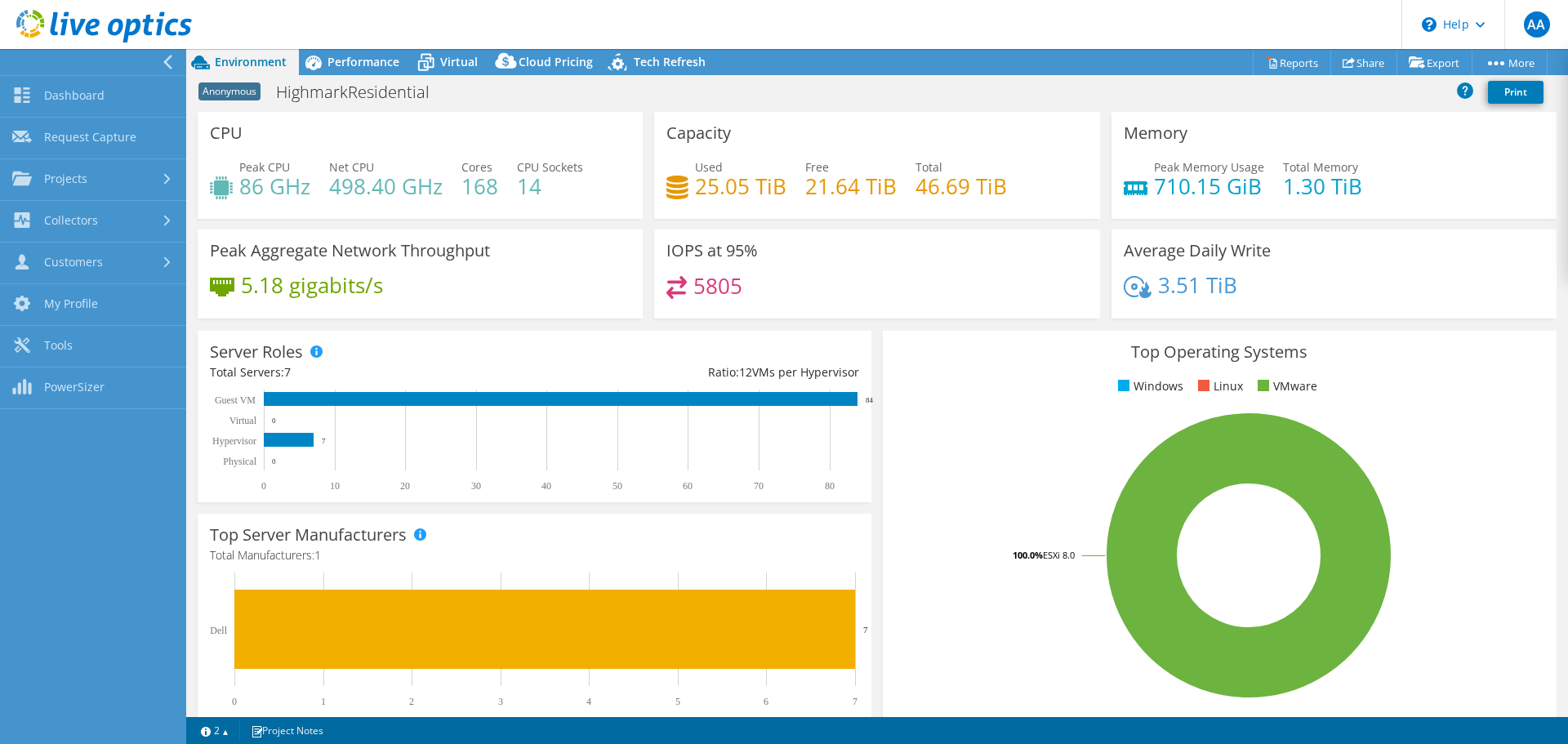
click at [165, 49] on div at bounding box center [96, 27] width 192 height 54
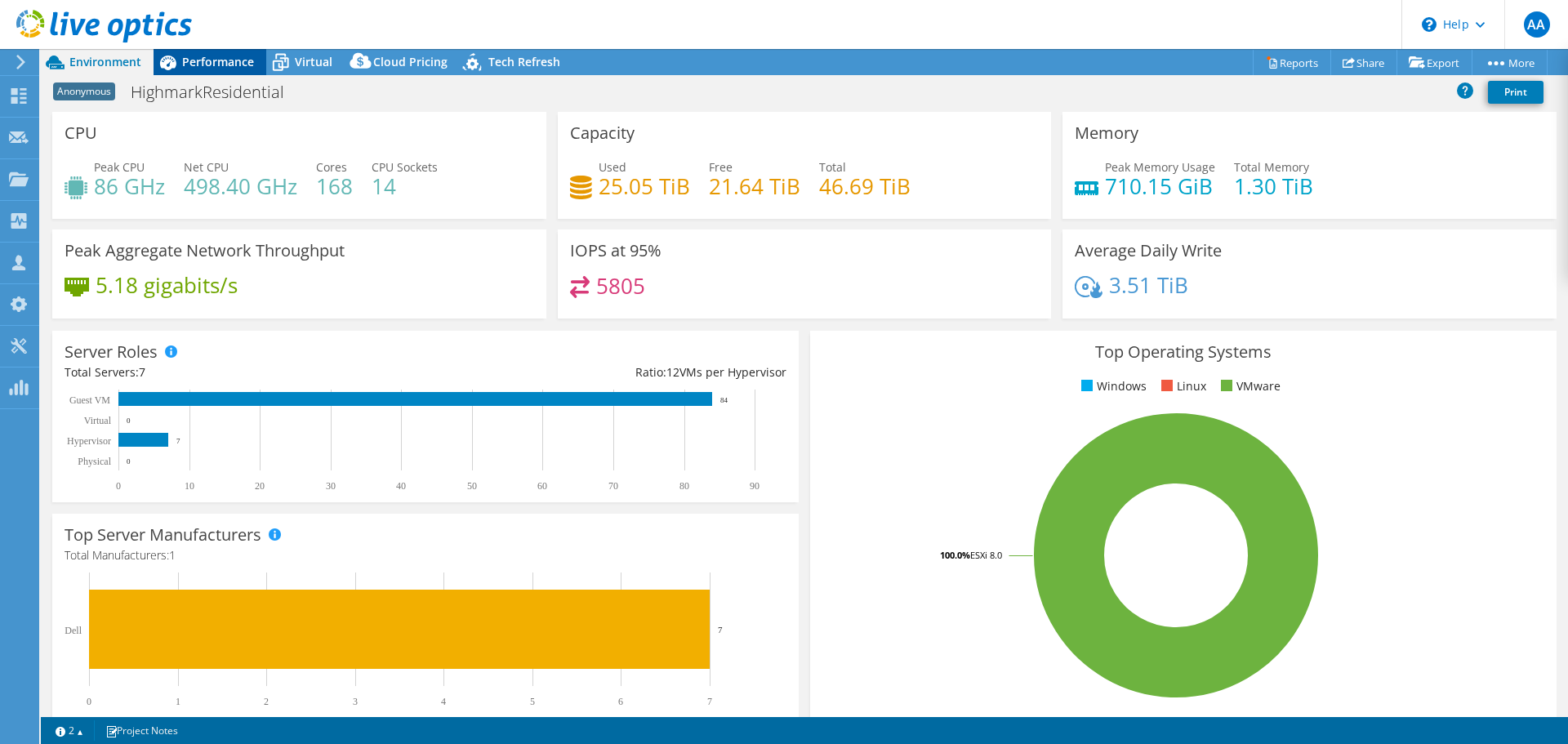
click at [198, 49] on div "Performance" at bounding box center [210, 62] width 113 height 26
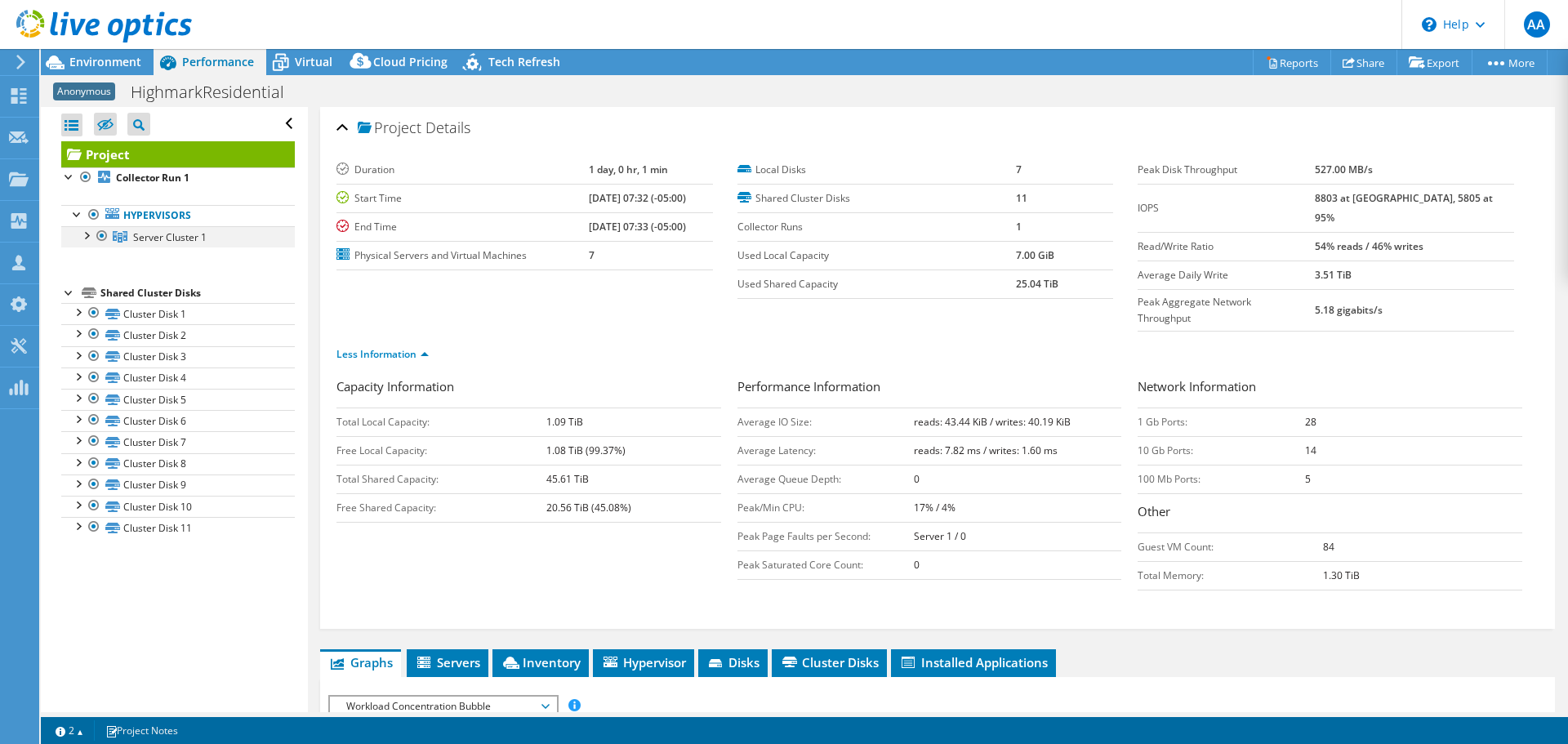
click at [87, 233] on div at bounding box center [86, 234] width 16 height 16
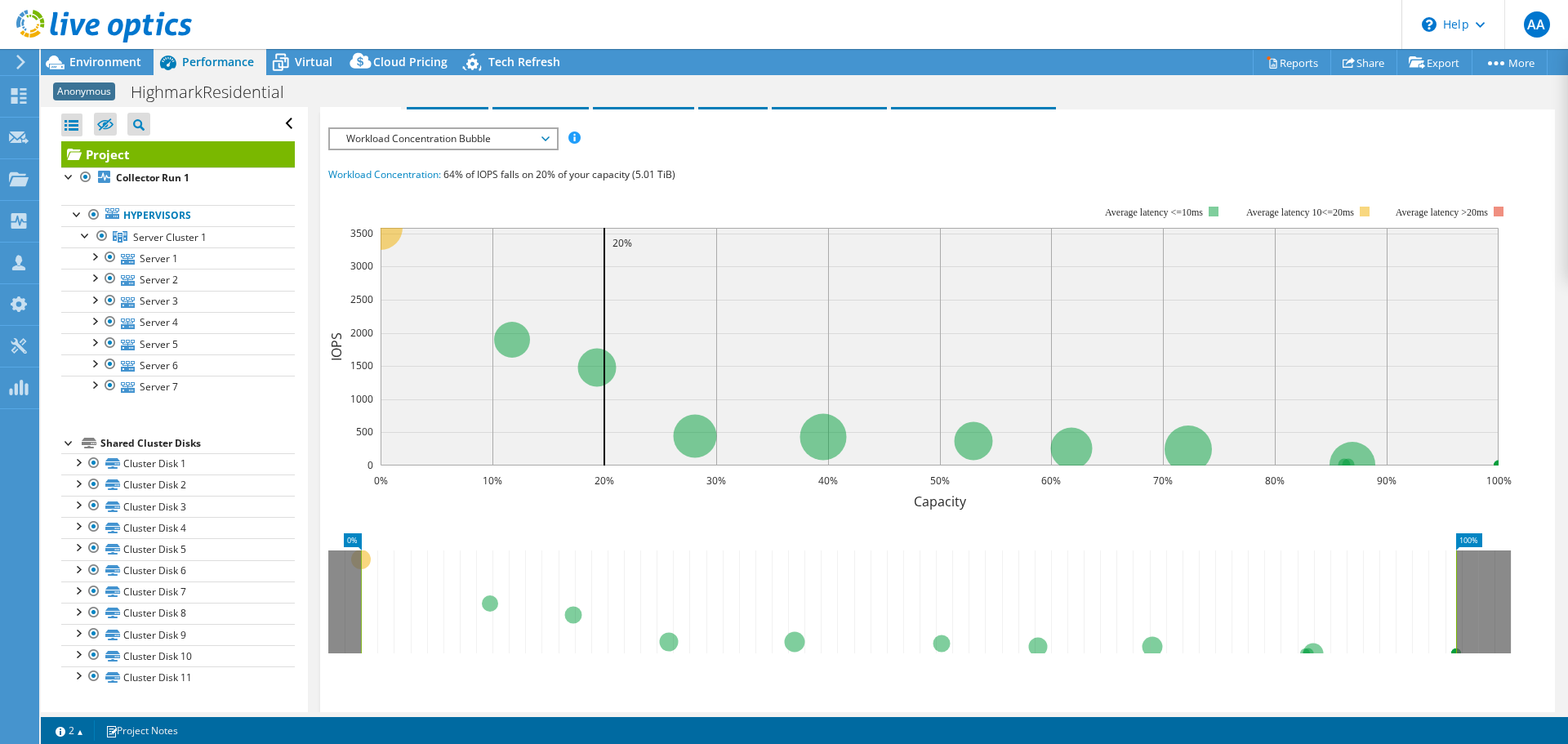
scroll to position [667, 0]
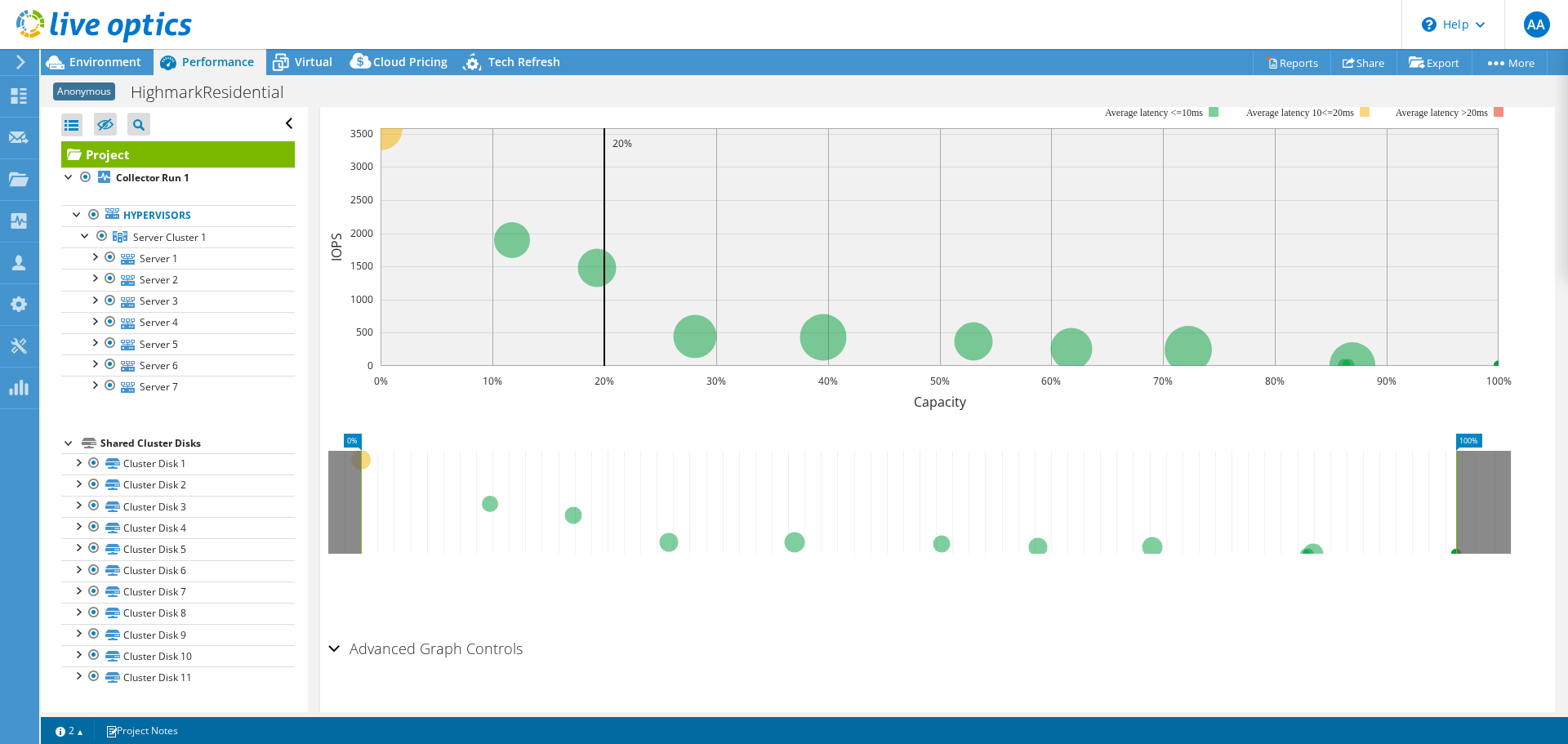
drag, startPoint x: 329, startPoint y: 112, endPoint x: 1481, endPoint y: 671, distance: 1280.5
click at [1481, 671] on div "Project Details Duration 1 day, 0 hr, 1 min Start Time [DATE] 07:32 (-05:00) En…" at bounding box center [937, 92] width 1260 height 1305
click at [1247, 632] on div "Advanced Graph Controls" at bounding box center [937, 649] width 1218 height 35
click at [1239, 582] on div "Save Zoom" at bounding box center [937, 588] width 1218 height 70
click at [1097, 632] on div "Advanced Graph Controls" at bounding box center [937, 649] width 1218 height 35
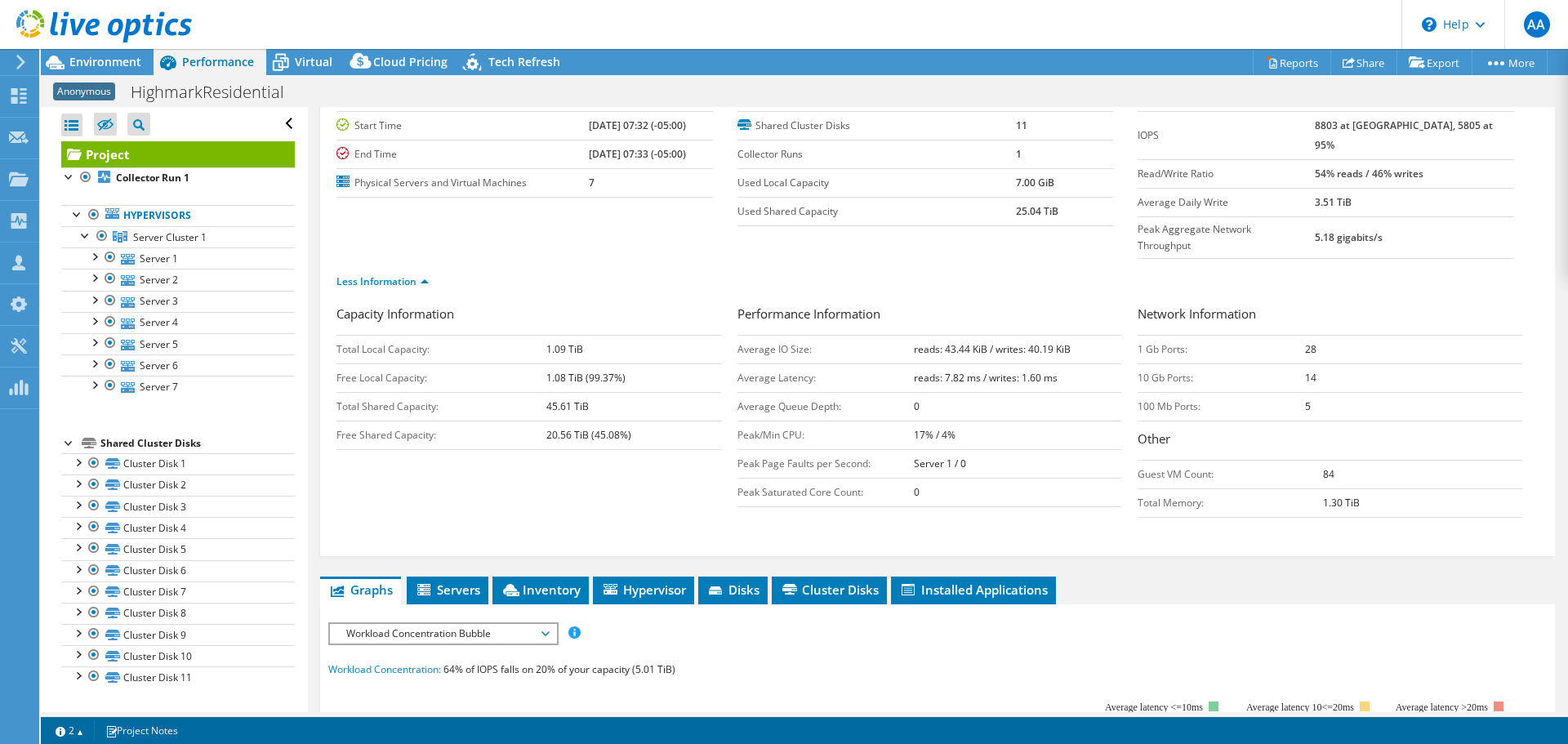
scroll to position [0, 0]
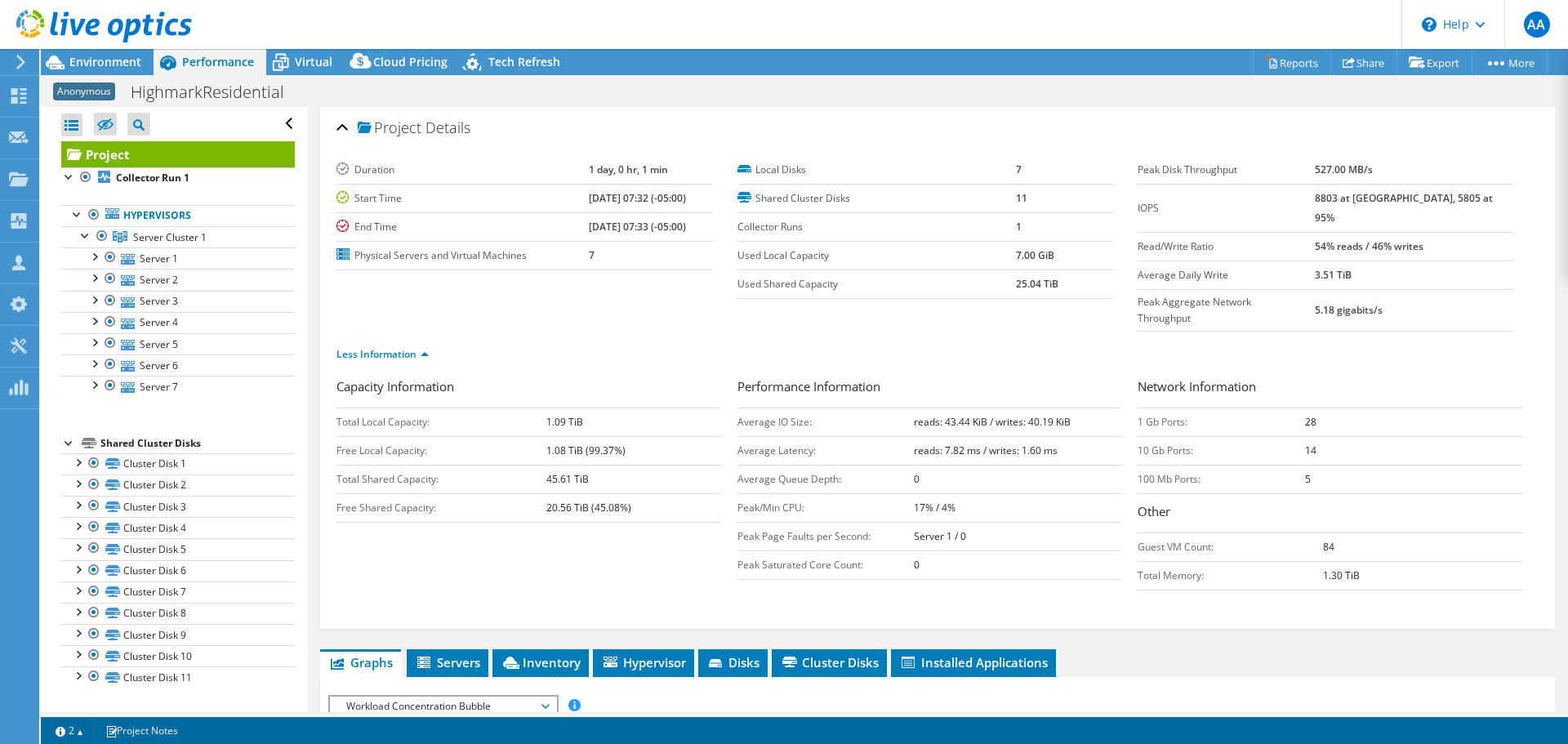
click at [348, 85] on div "Anonymous HighmarkResidential Print" at bounding box center [804, 92] width 1527 height 31
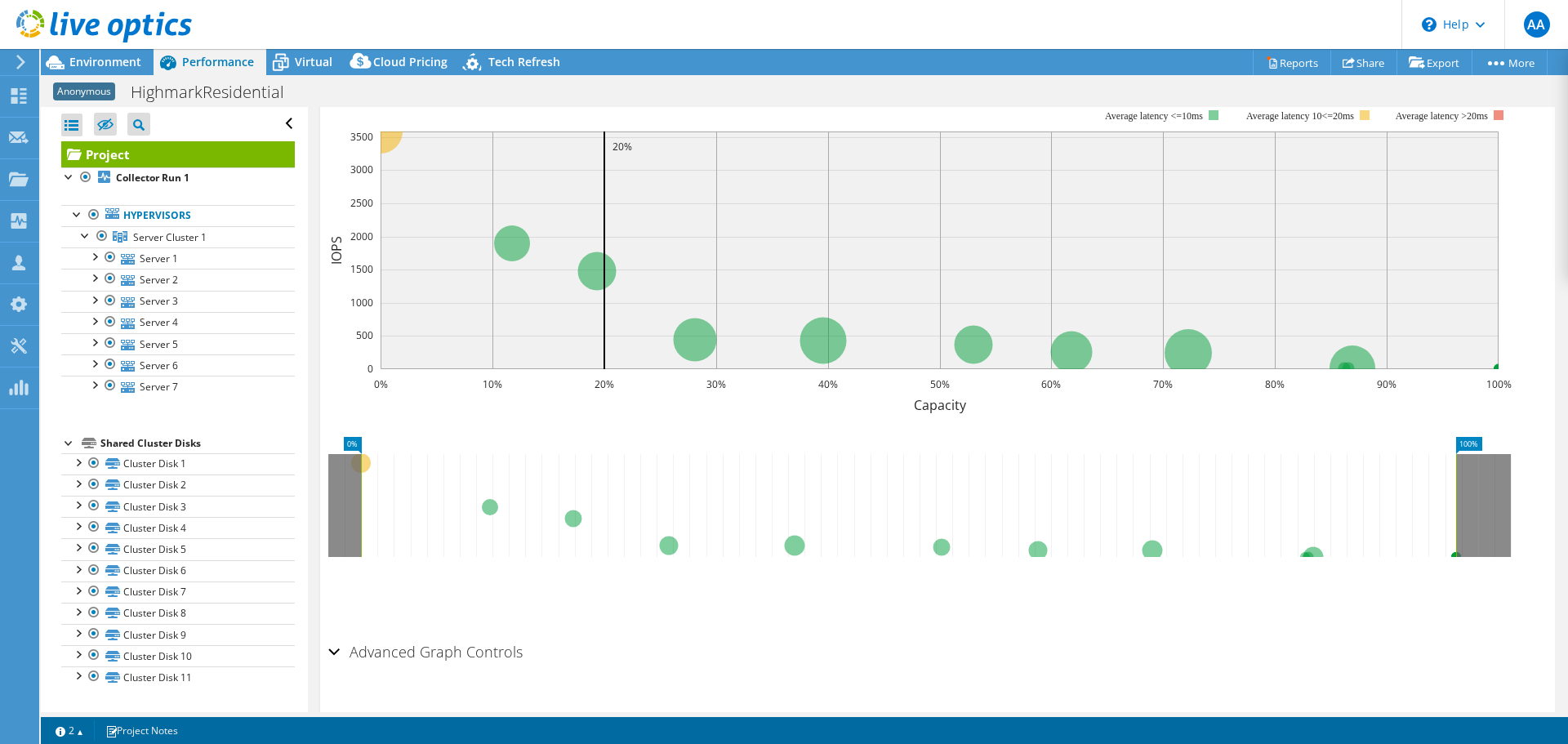
scroll to position [667, 0]
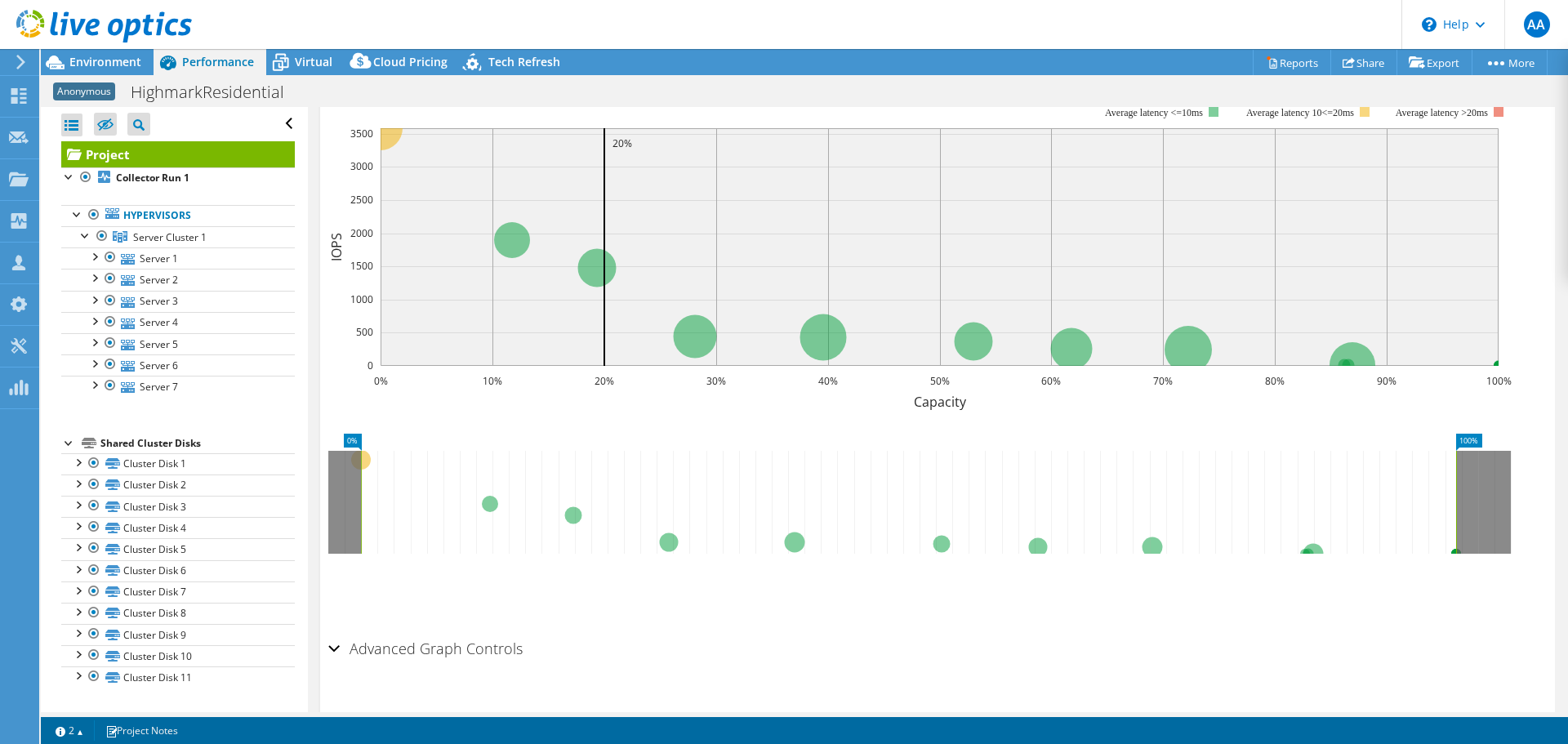
click at [430, 567] on li "Save Zoom" at bounding box center [393, 588] width 129 height 42
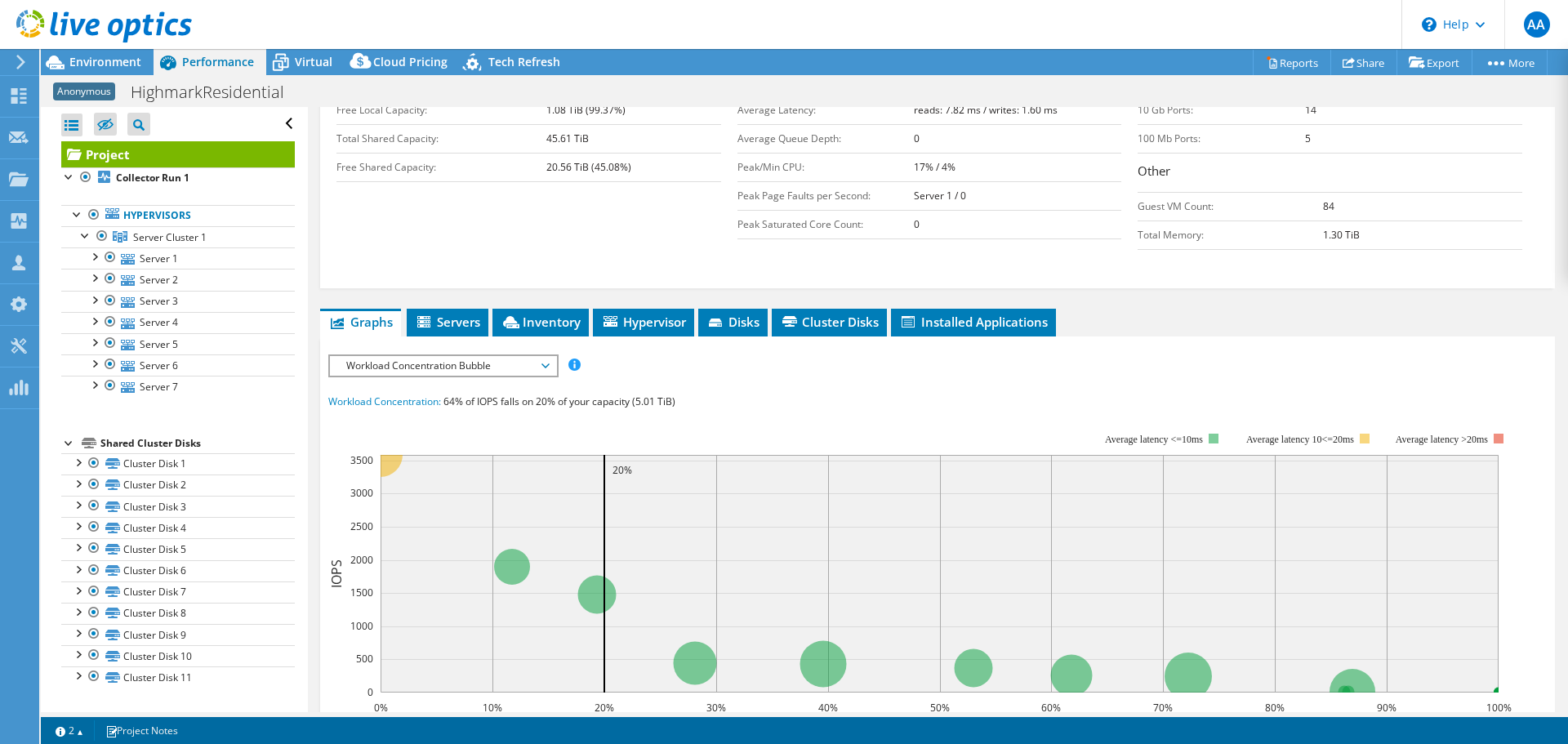
scroll to position [0, 0]
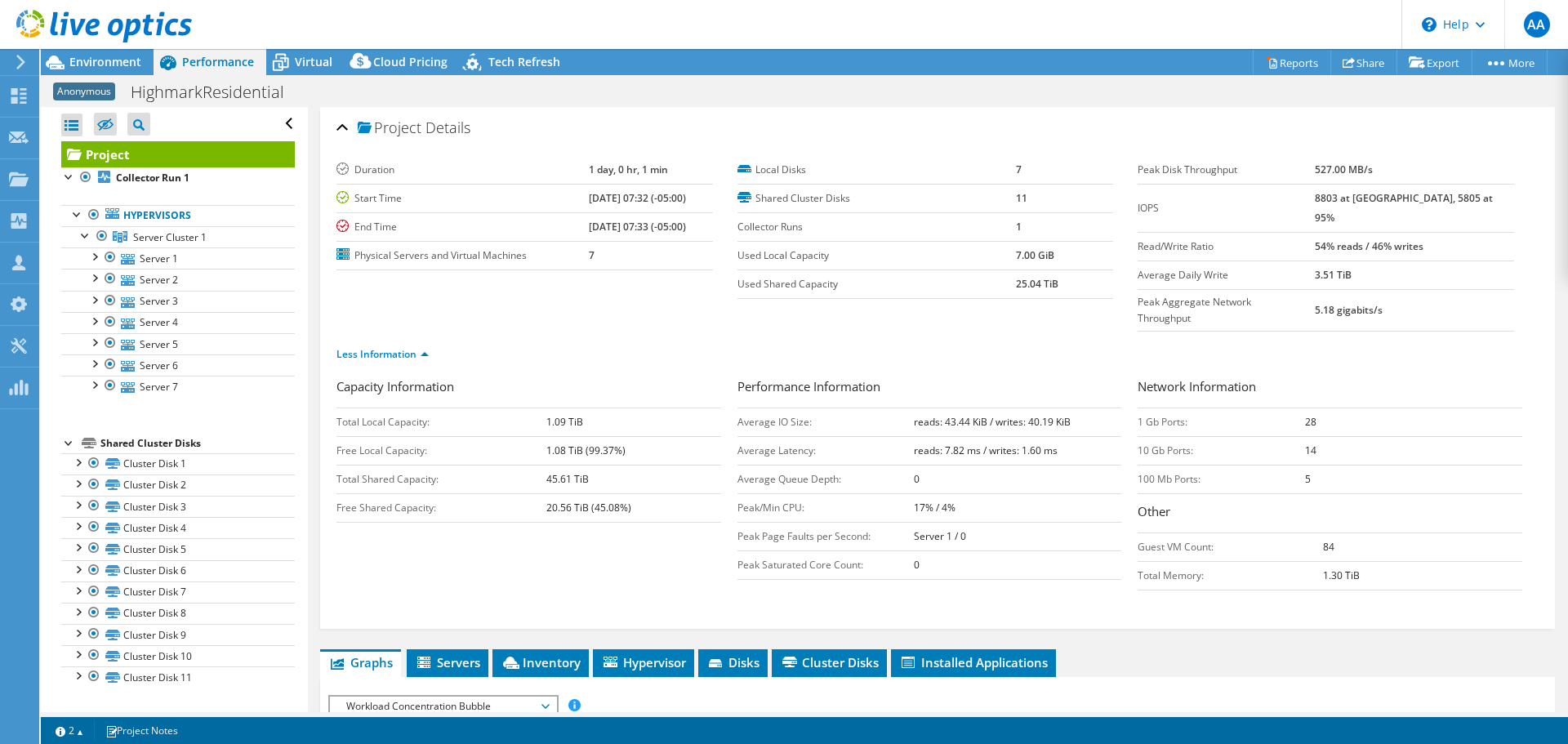
click at [466, 581] on div "Capacity Information Total Local Capacity: 1.09 TiB Free Local Capacity: 1.08 T…" at bounding box center [937, 501] width 1202 height 247
click at [98, 59] on span "Environment" at bounding box center [105, 61] width 72 height 16
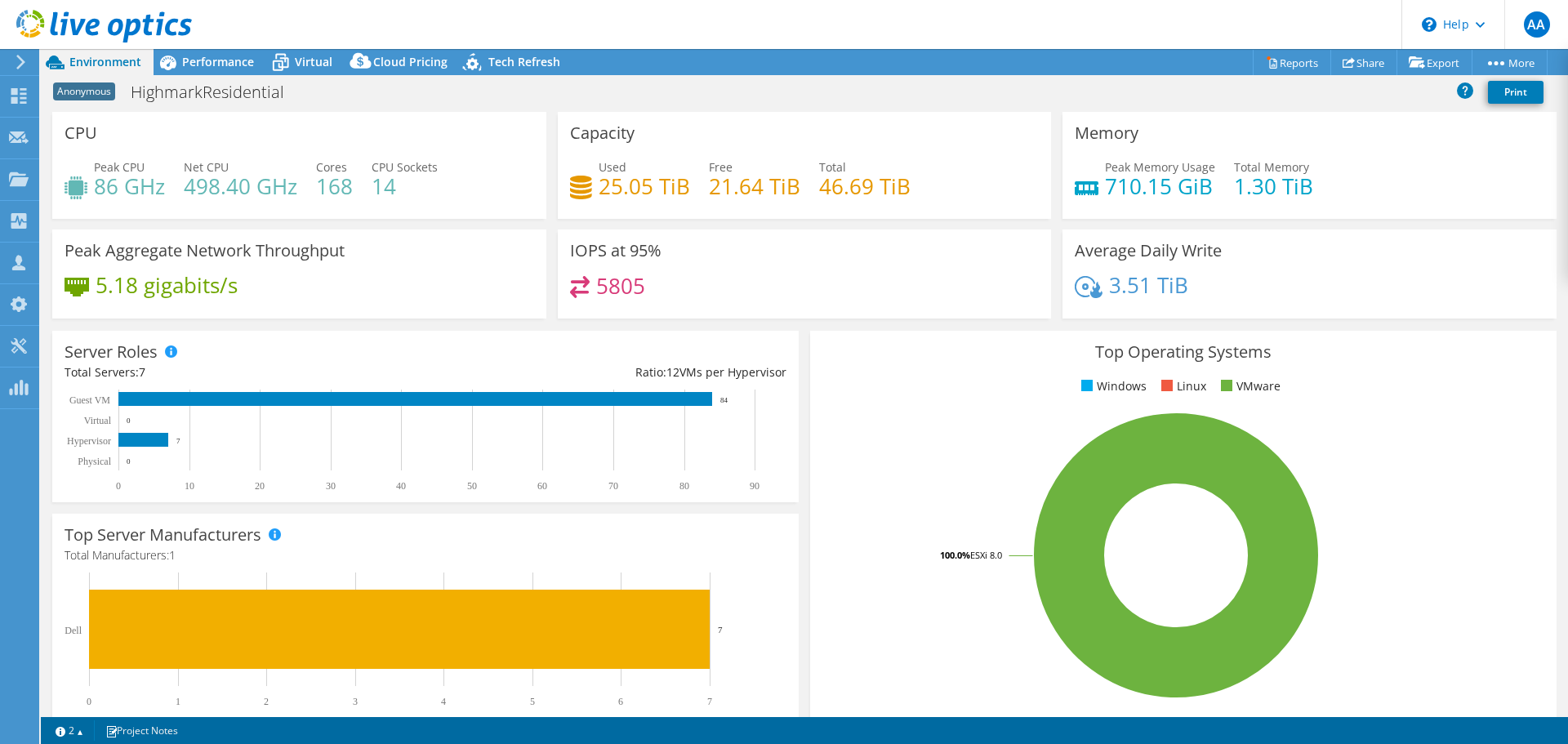
click at [796, 335] on div "Server Roles Physical Servers represent bare metal servers that were targets of…" at bounding box center [425, 417] width 758 height 183
